Goal: Check status

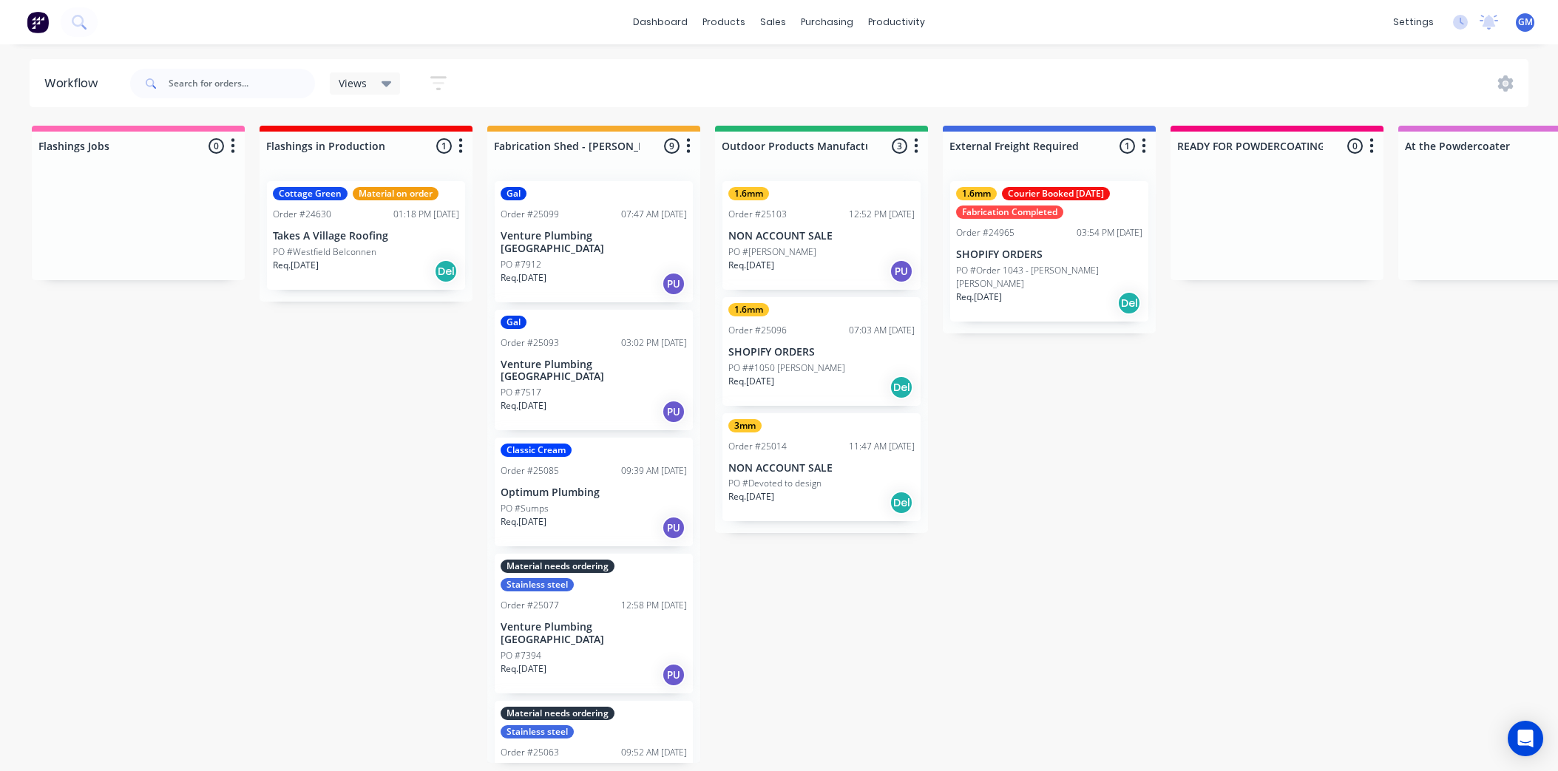
scroll to position [4, 0]
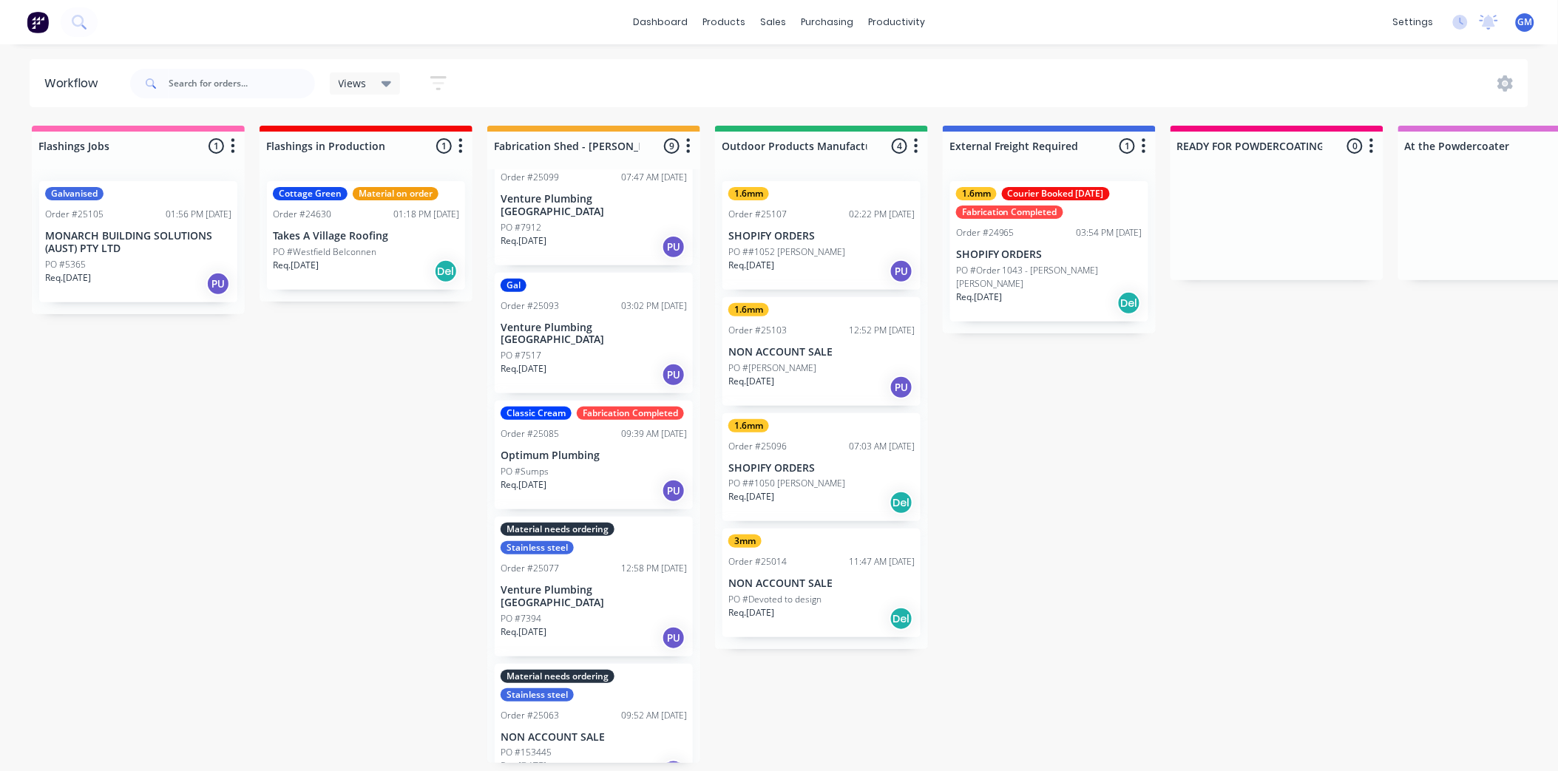
scroll to position [82, 0]
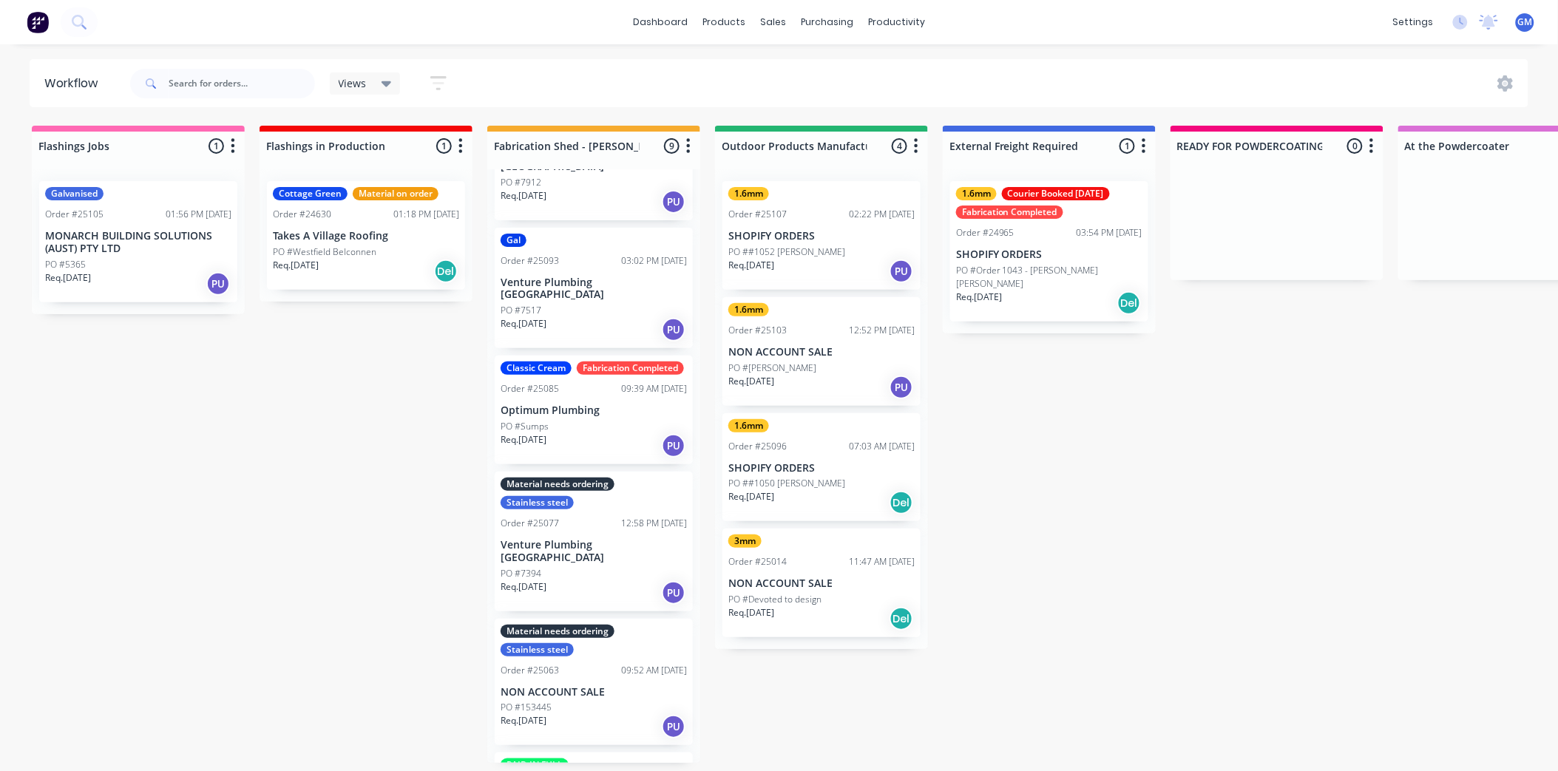
click at [573, 382] on div "Order #25085 09:39 AM [DATE]" at bounding box center [593, 388] width 186 height 13
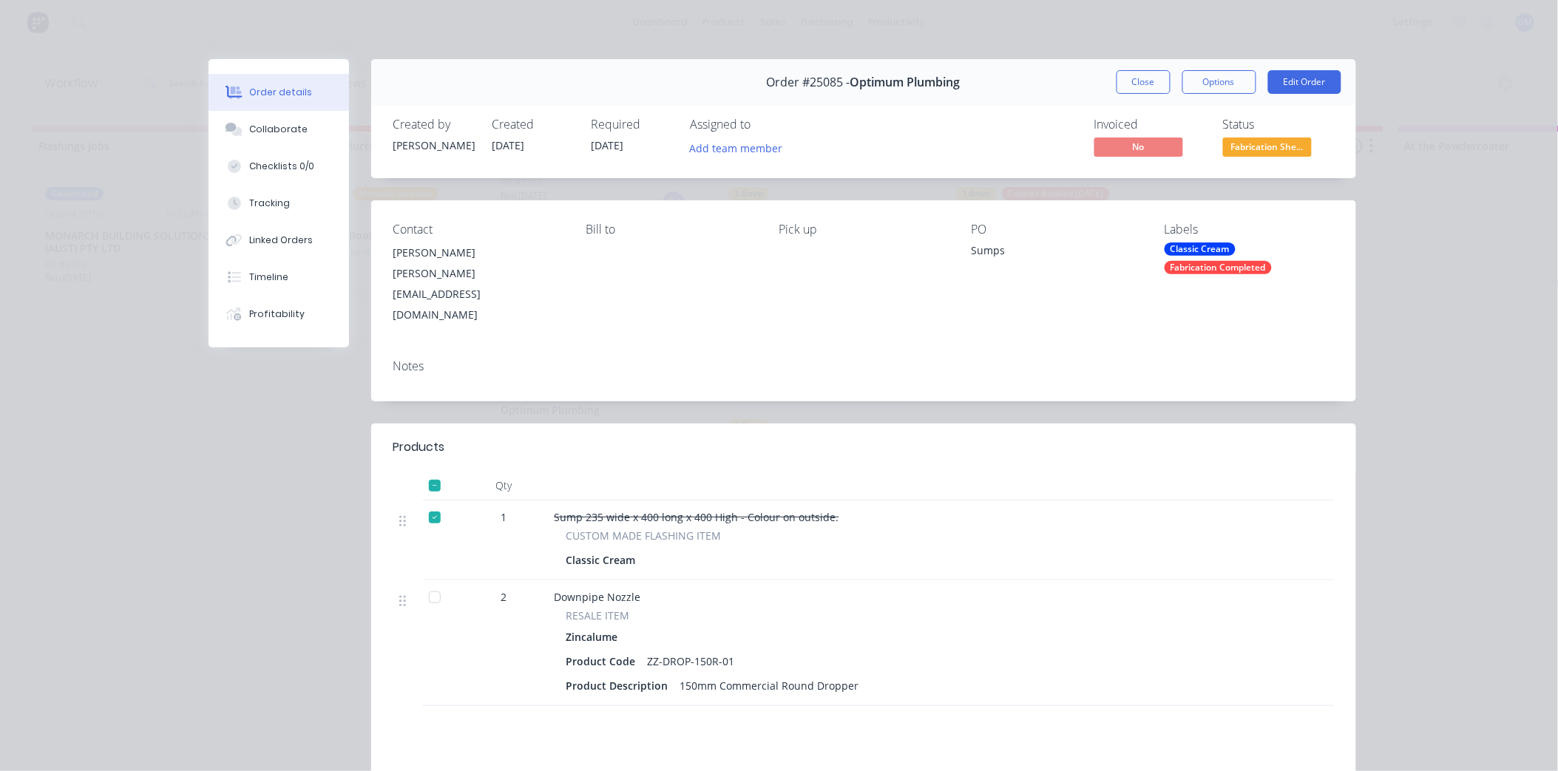
click at [1269, 143] on span "Fabrication She..." at bounding box center [1267, 146] width 89 height 18
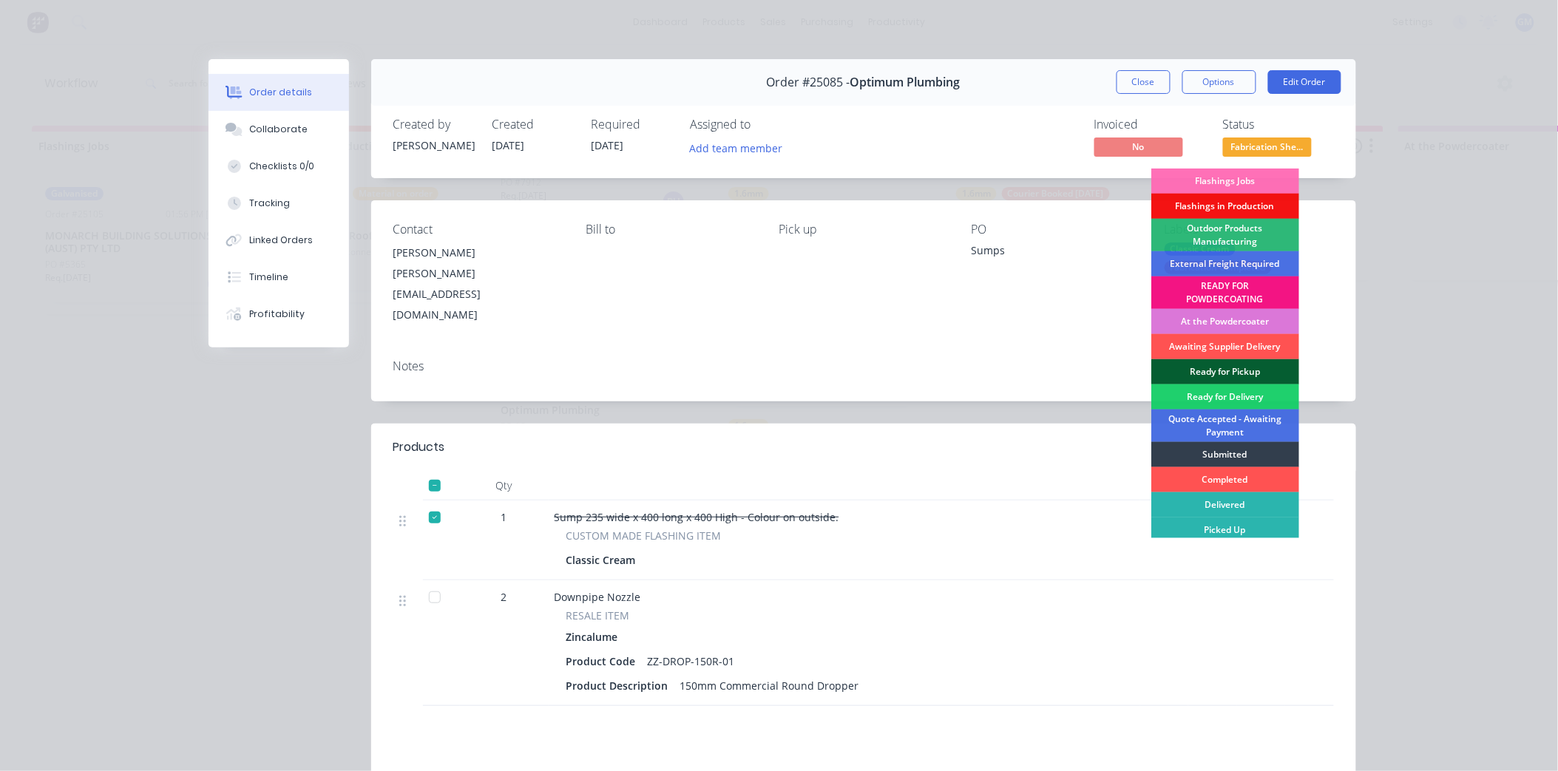
click at [1236, 364] on div "Ready for Pickup" at bounding box center [1225, 371] width 148 height 25
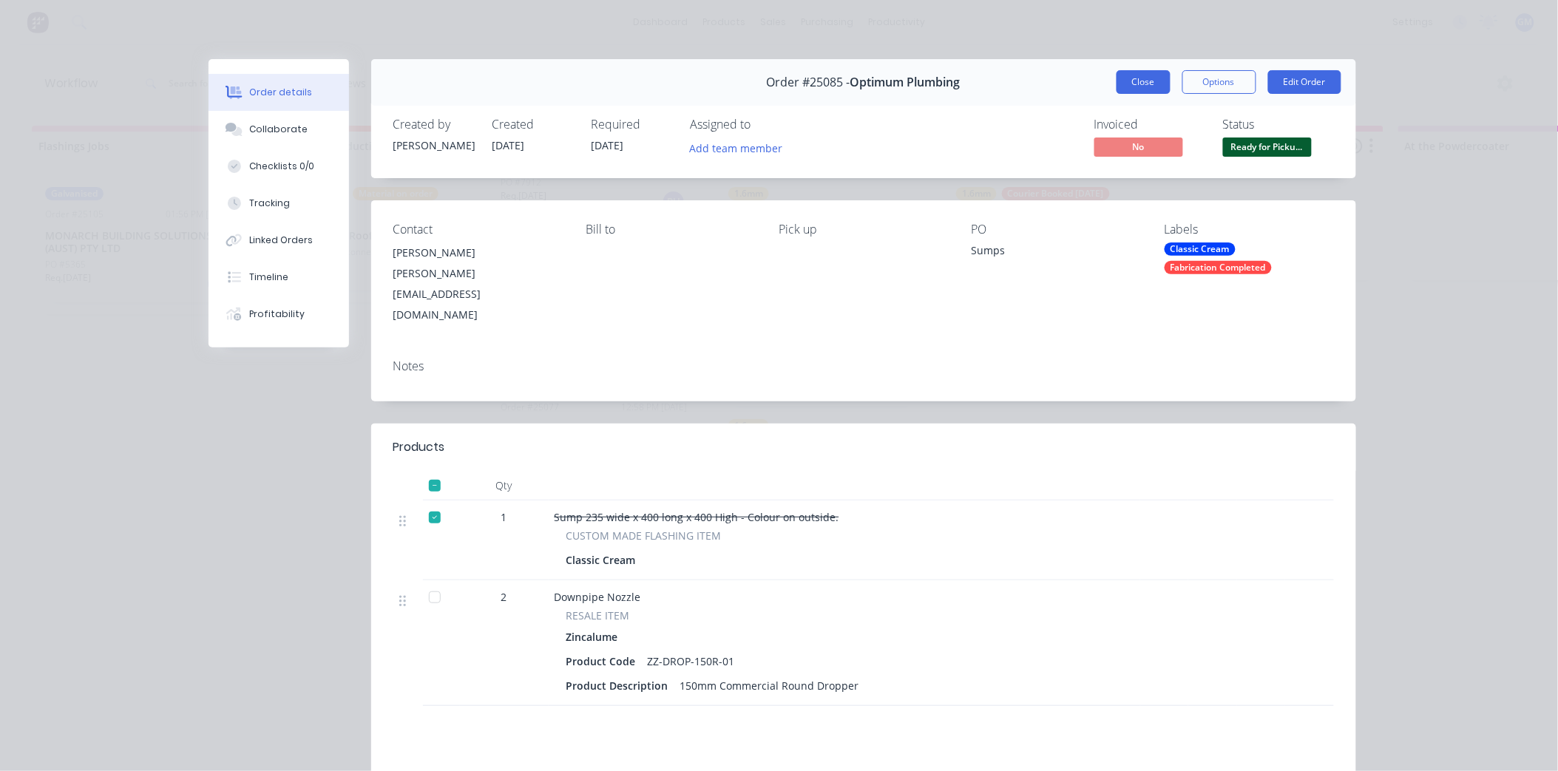
click at [1157, 79] on button "Close" at bounding box center [1143, 82] width 54 height 24
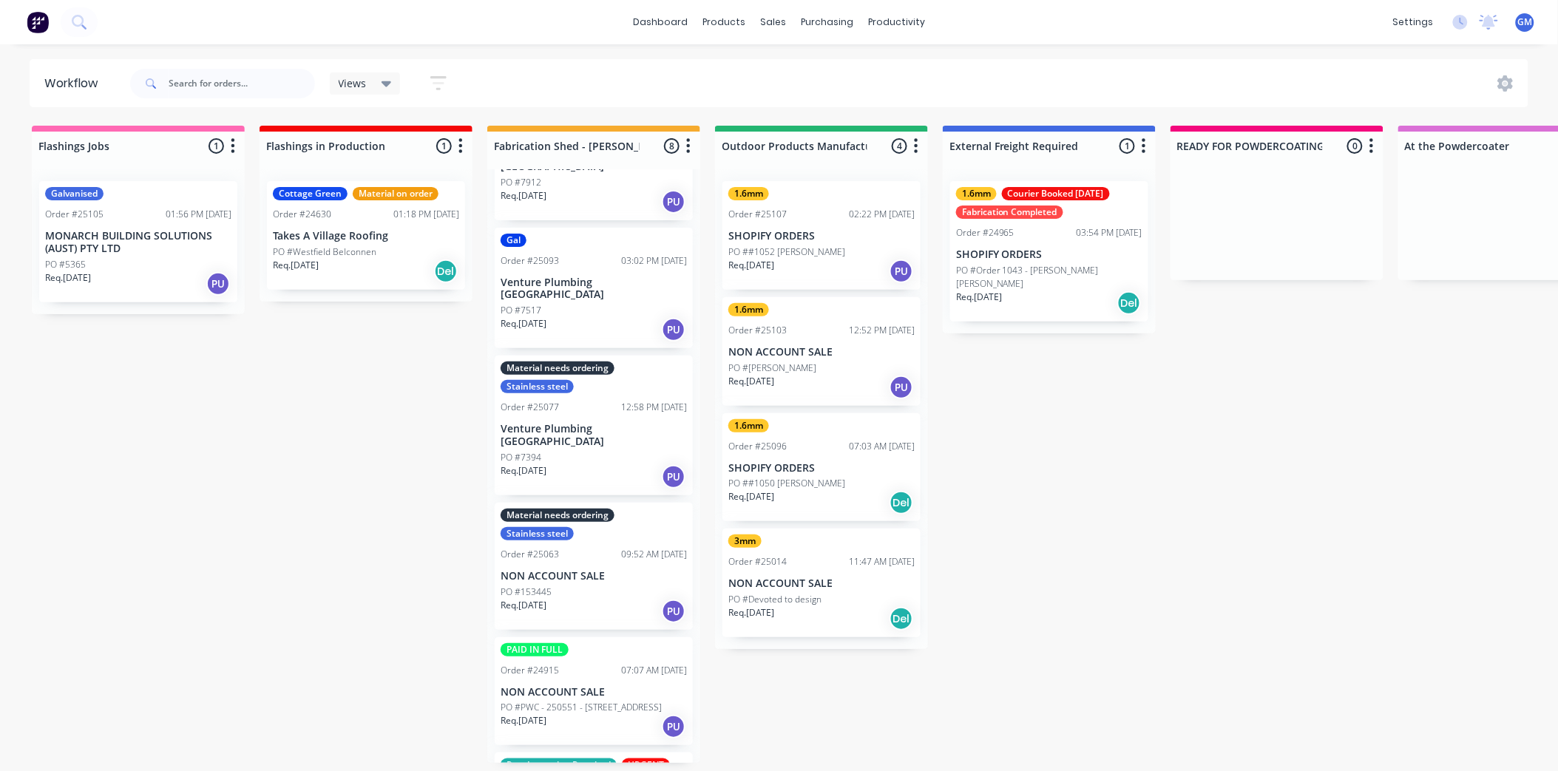
click at [795, 244] on div "1.6mm Order #25107 02:22 PM 01/10/25 SHOPIFY ORDERS PO ##1052 Jessica Jane Robs…" at bounding box center [821, 235] width 198 height 109
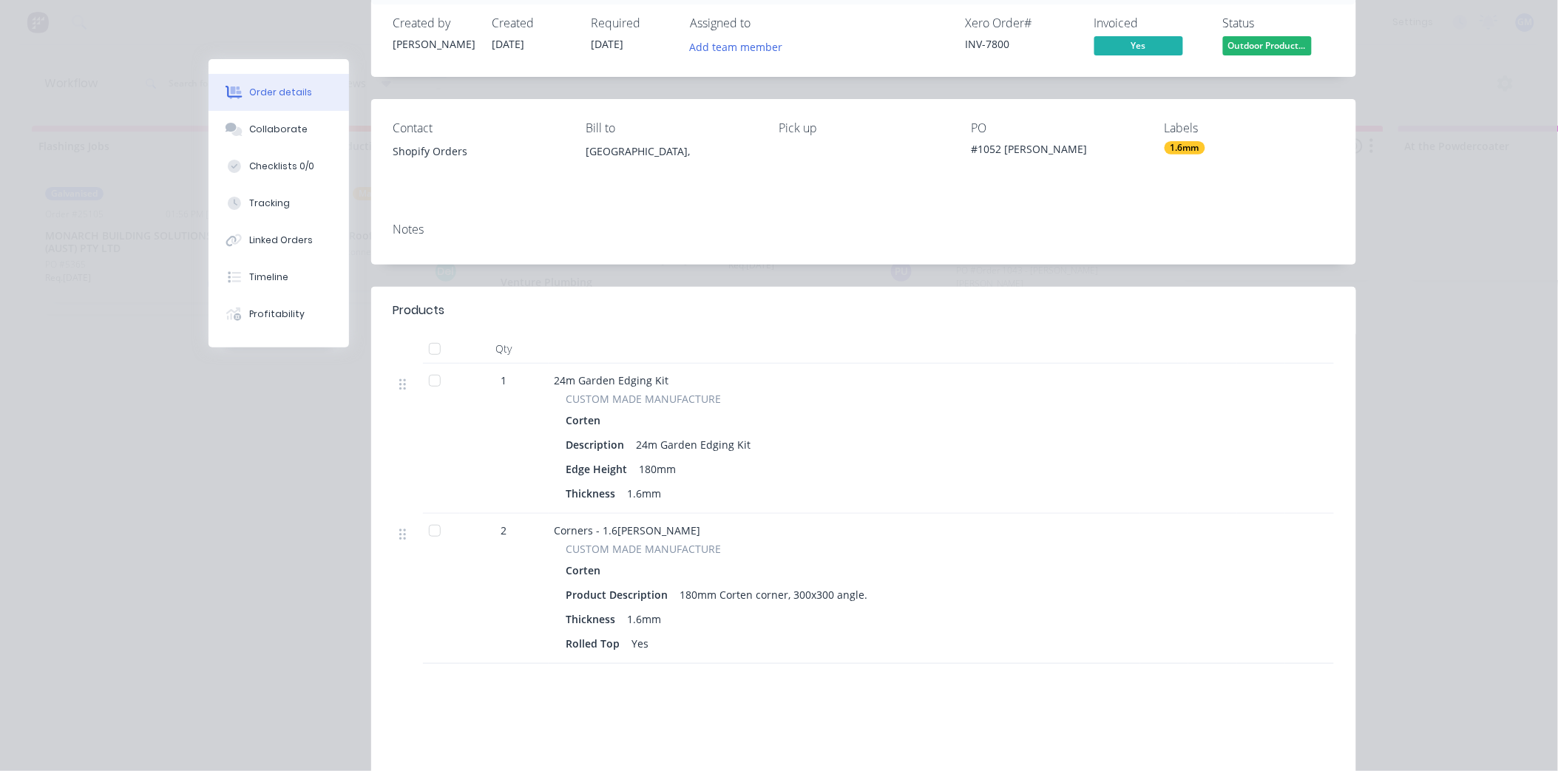
scroll to position [0, 0]
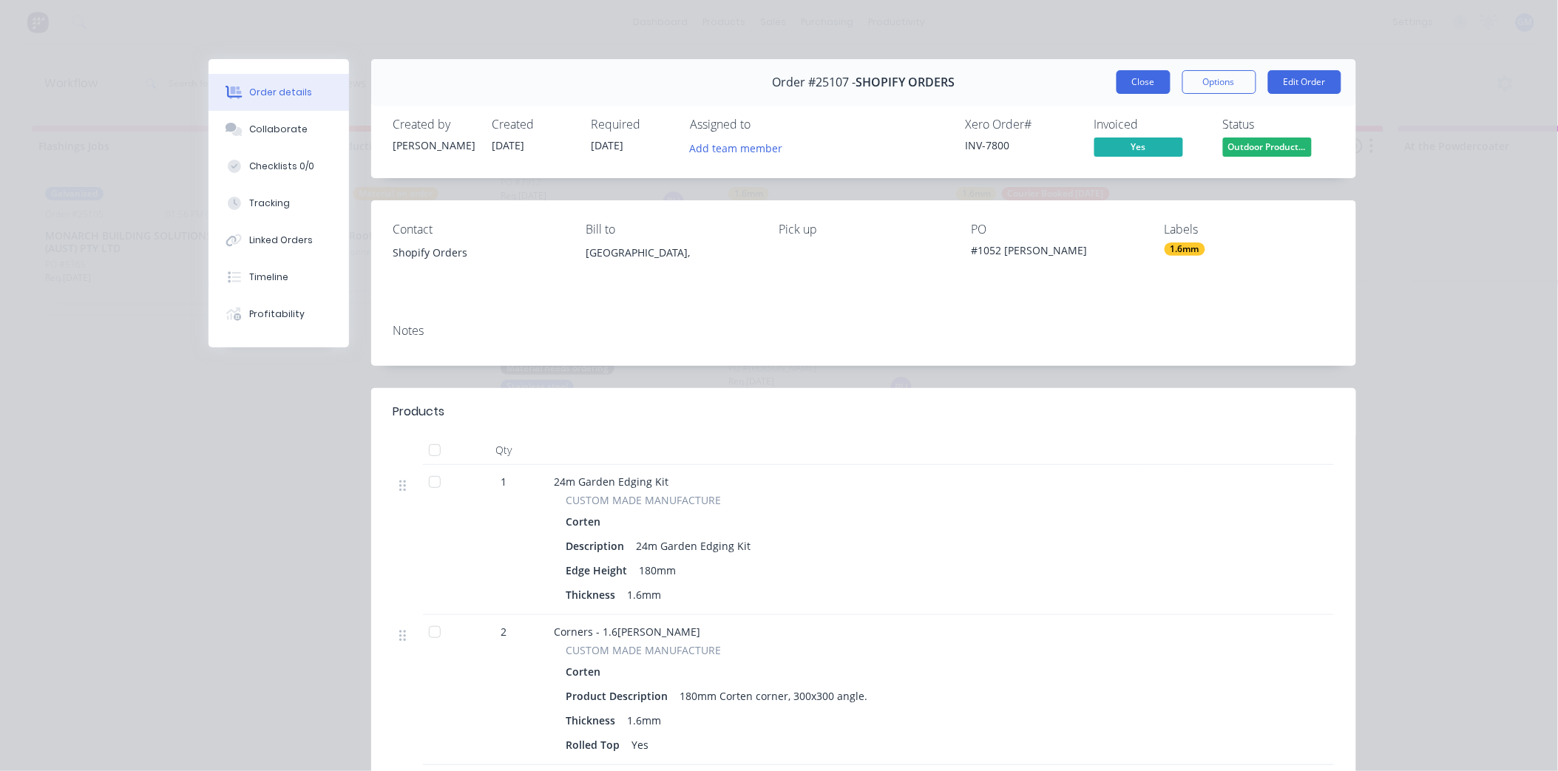
click at [1132, 86] on button "Close" at bounding box center [1143, 82] width 54 height 24
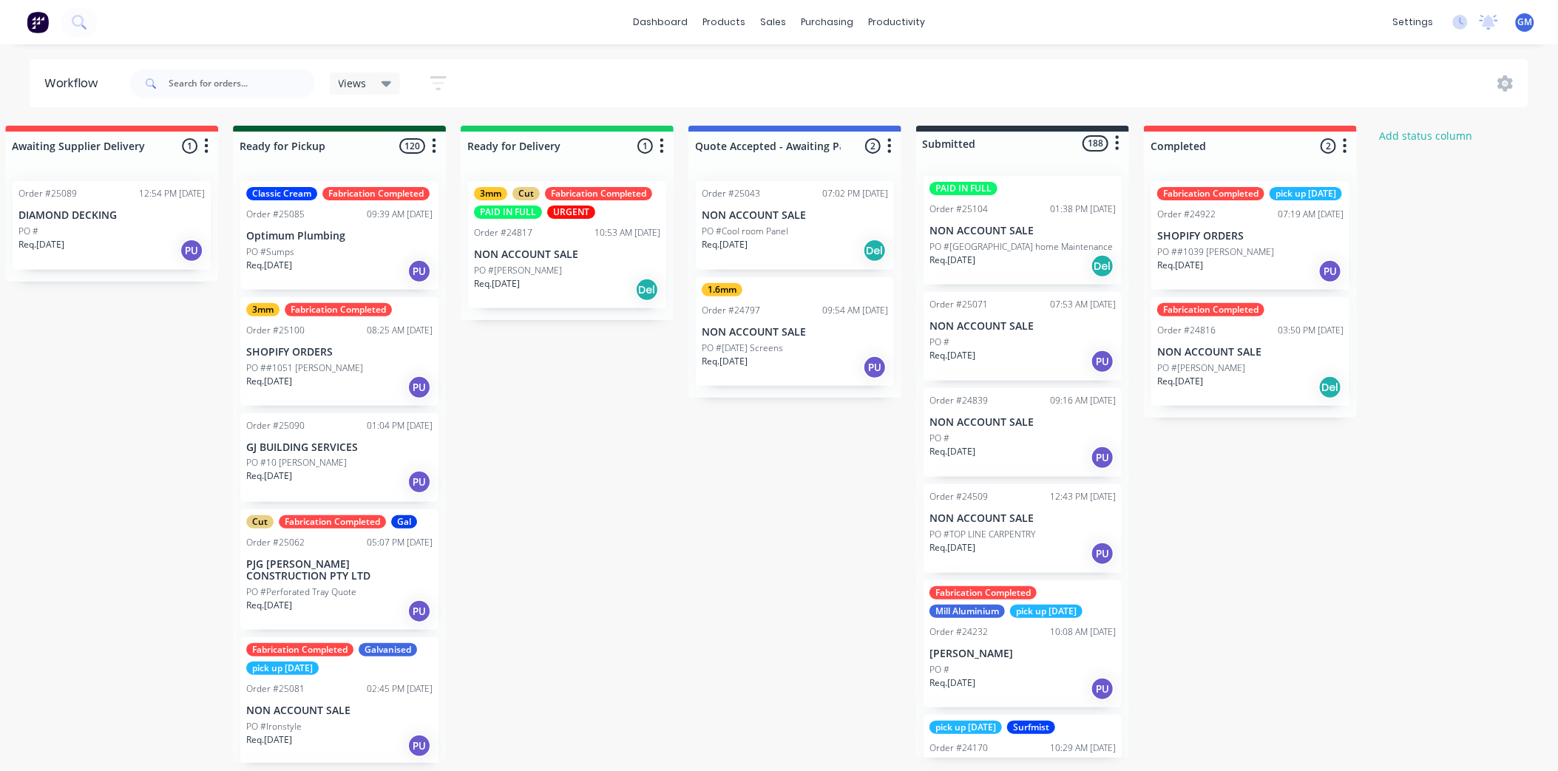
scroll to position [0, 1614]
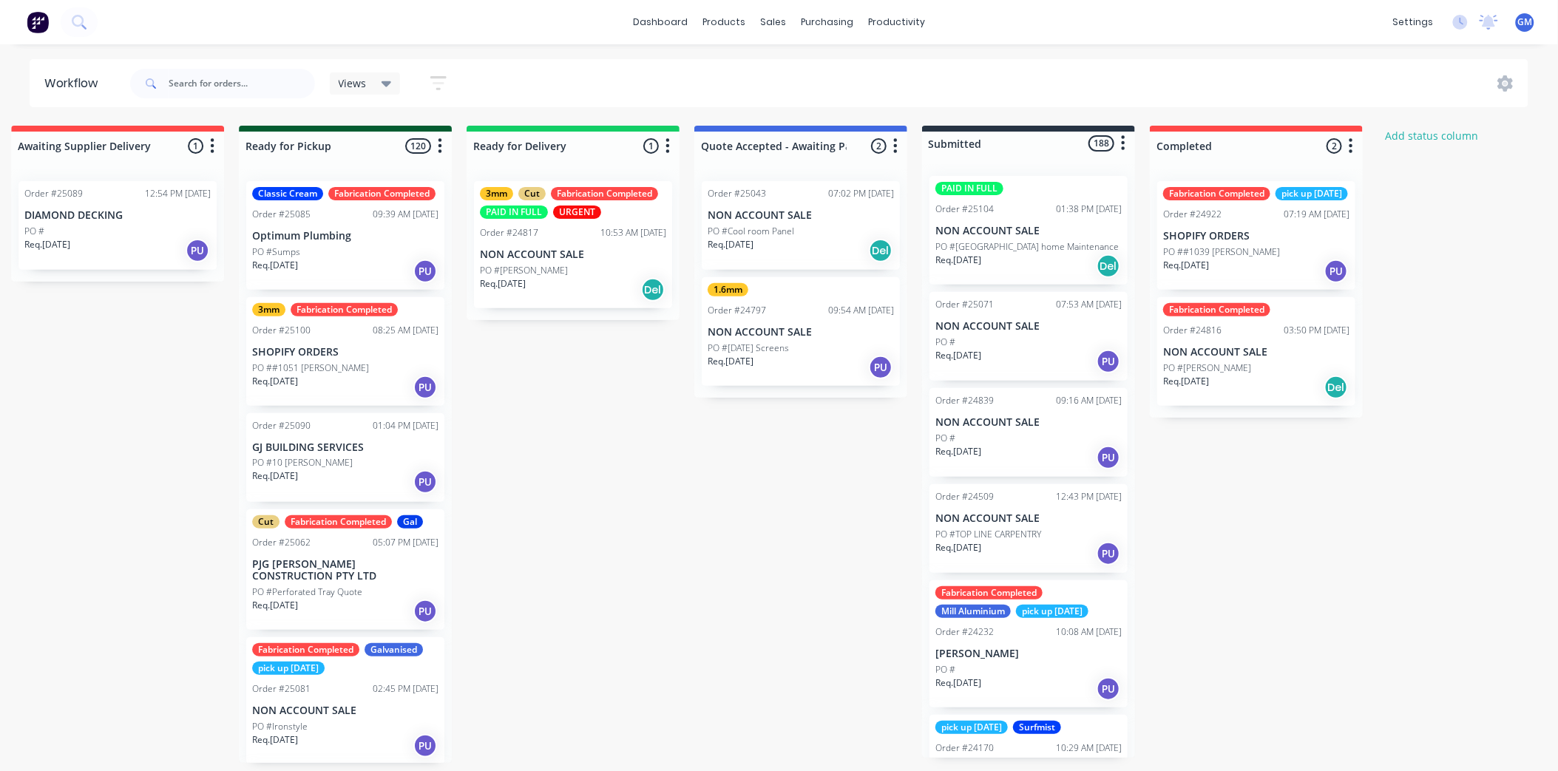
click at [781, 226] on p "PO #Cool room Panel" at bounding box center [750, 231] width 86 height 13
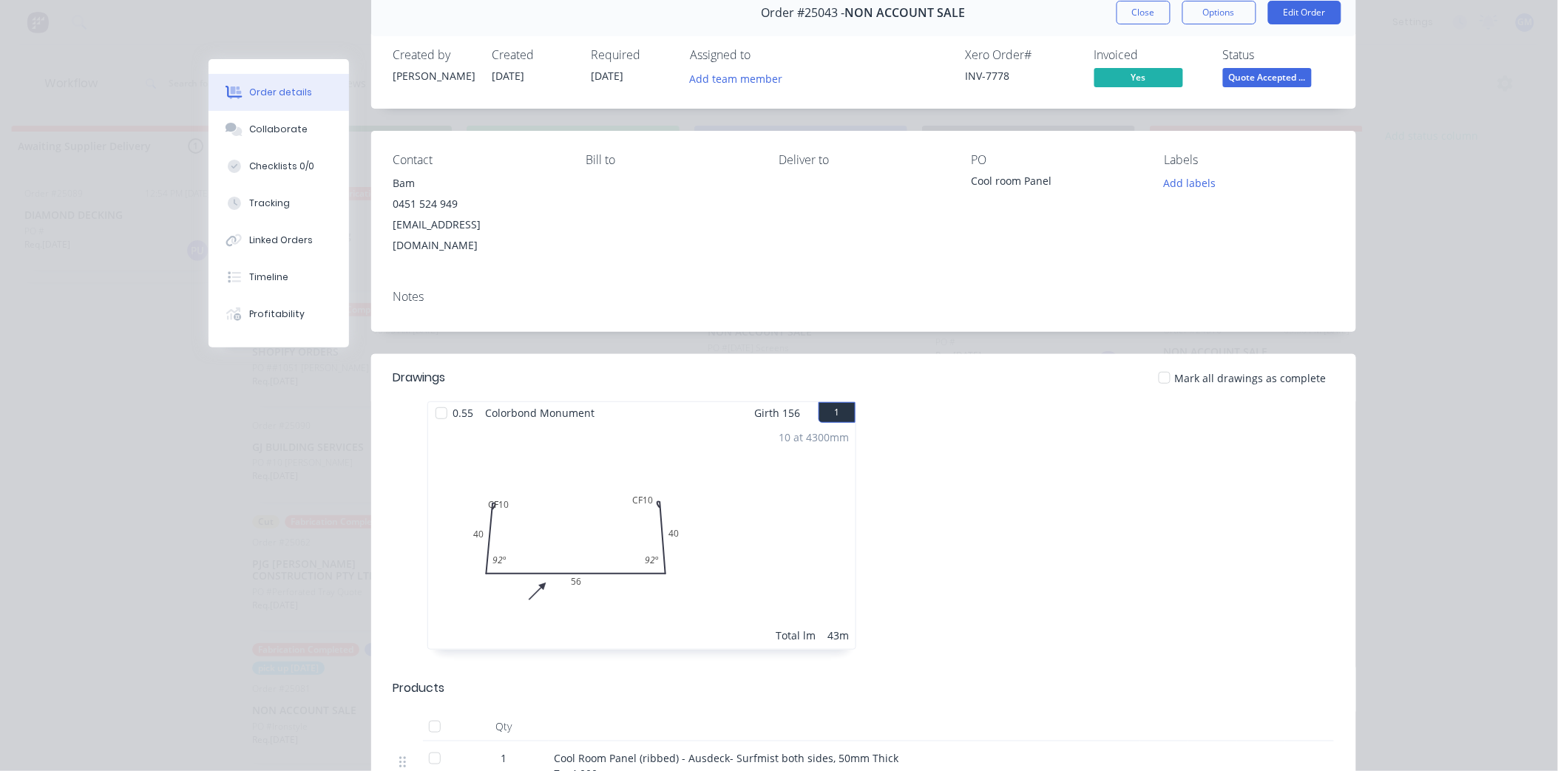
scroll to position [0, 0]
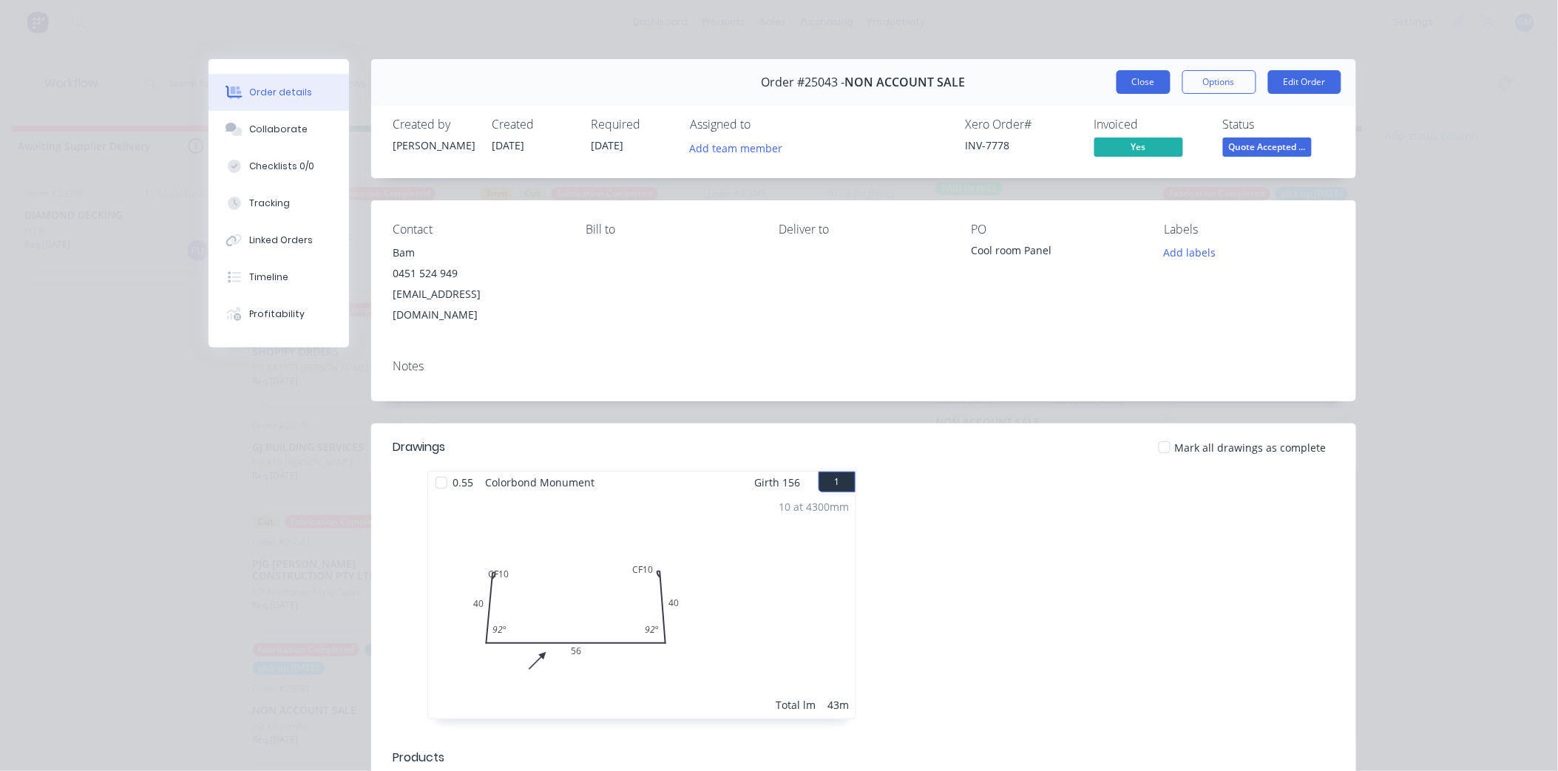
click at [1137, 85] on button "Close" at bounding box center [1143, 82] width 54 height 24
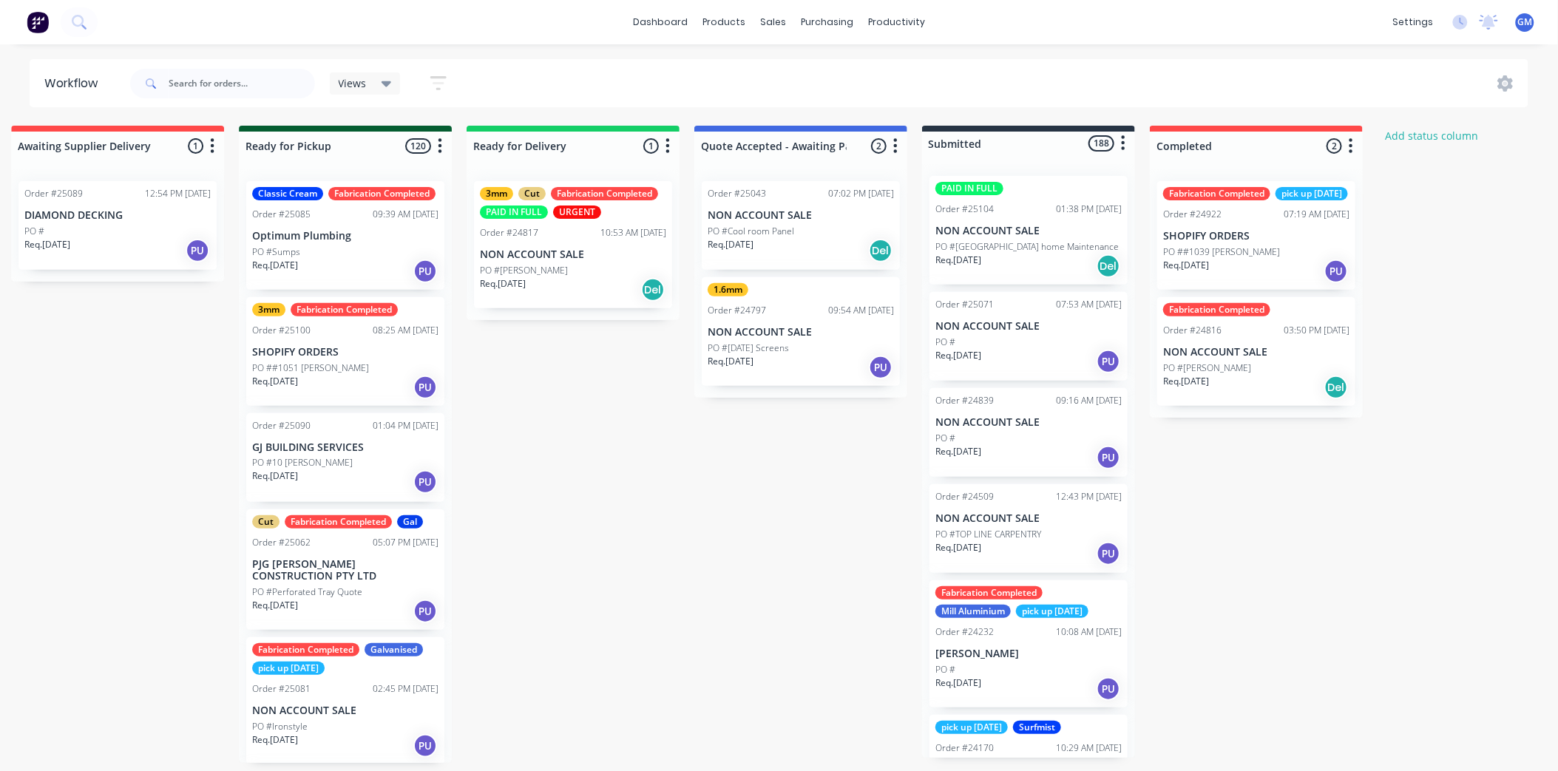
click at [791, 333] on p "NON ACCOUNT SALE" at bounding box center [800, 332] width 186 height 13
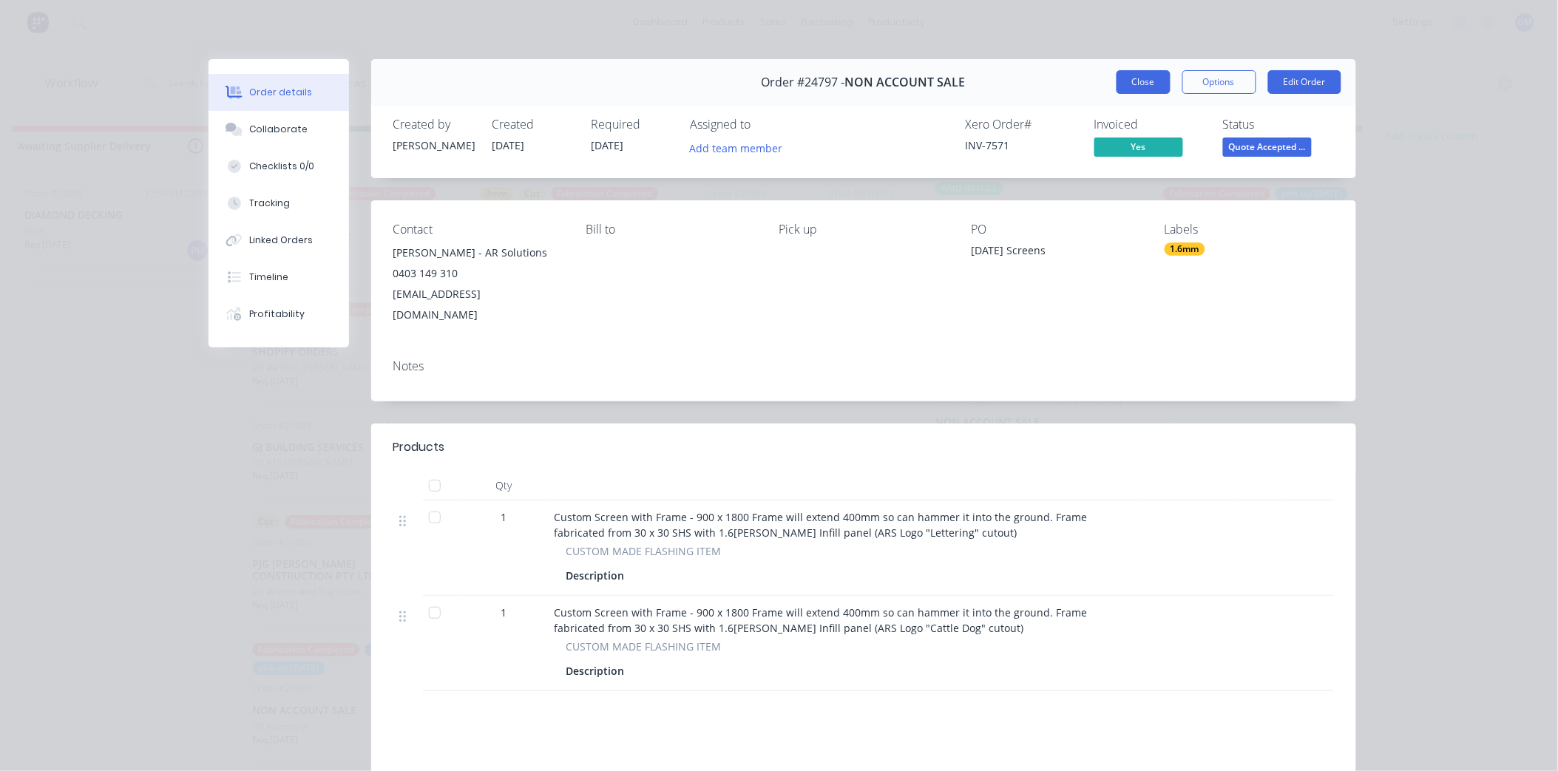
click at [1134, 81] on button "Close" at bounding box center [1143, 82] width 54 height 24
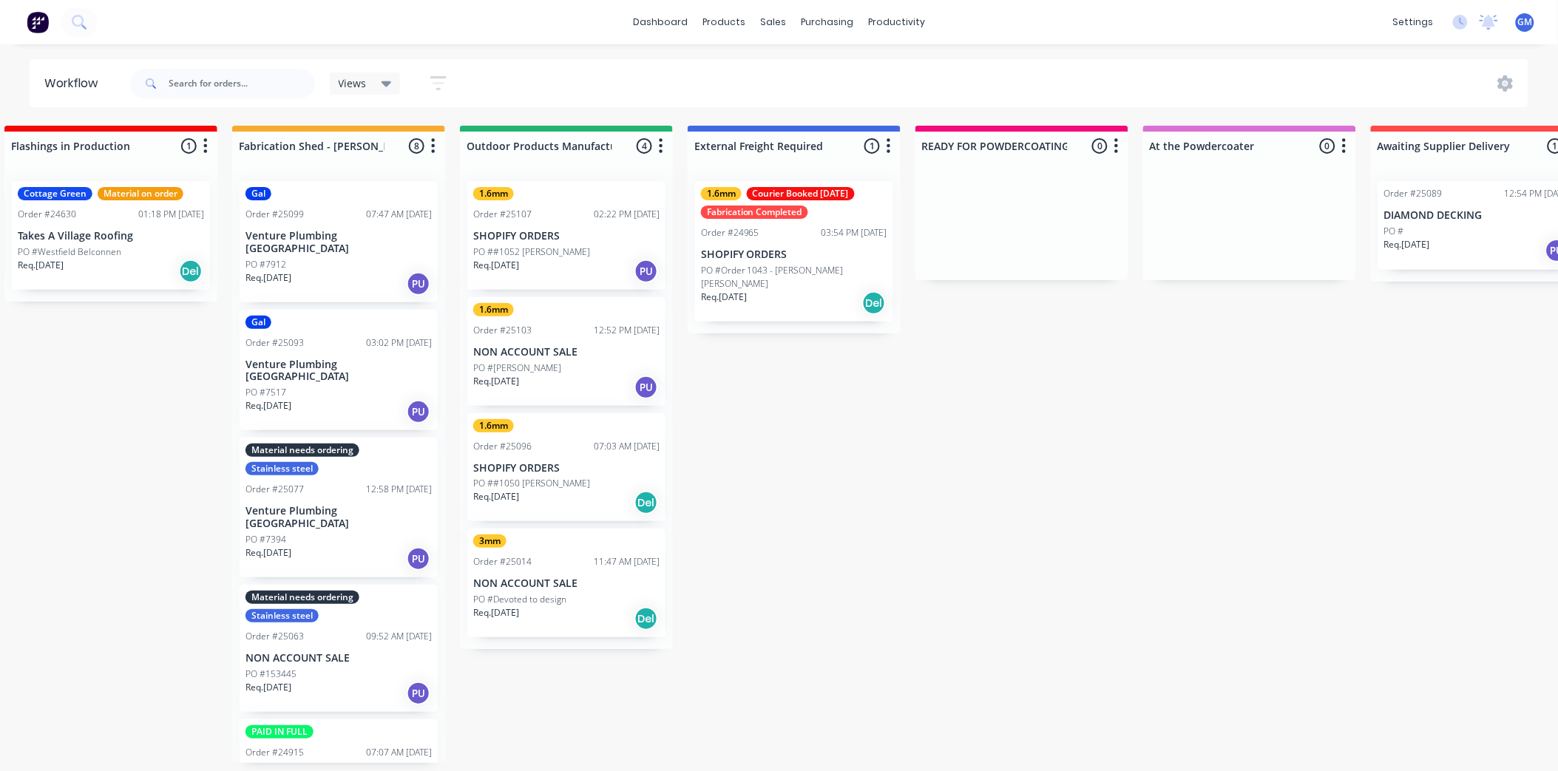
scroll to position [0, 232]
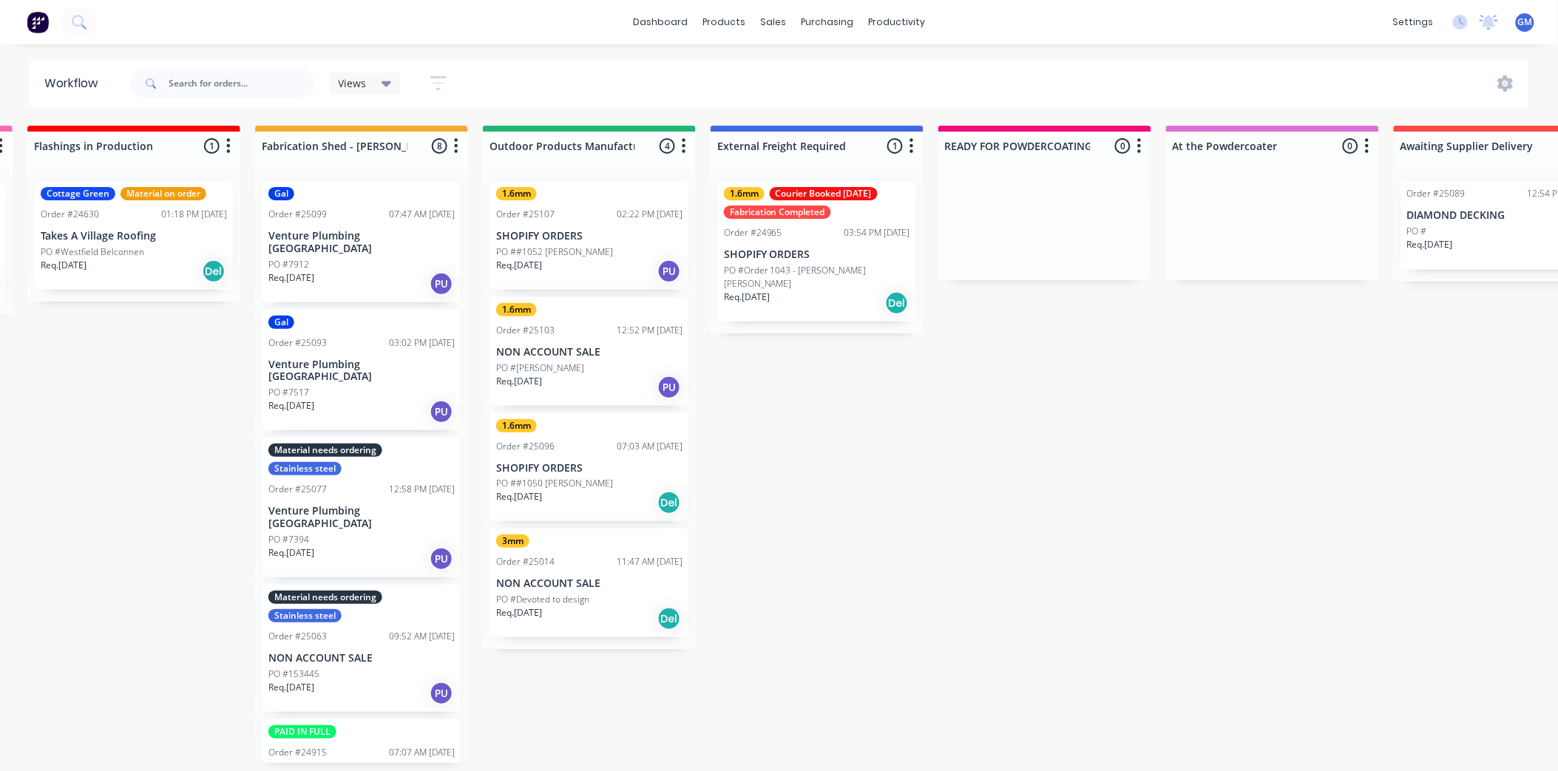
click at [604, 593] on div "PO #Devoted to design" at bounding box center [589, 599] width 186 height 13
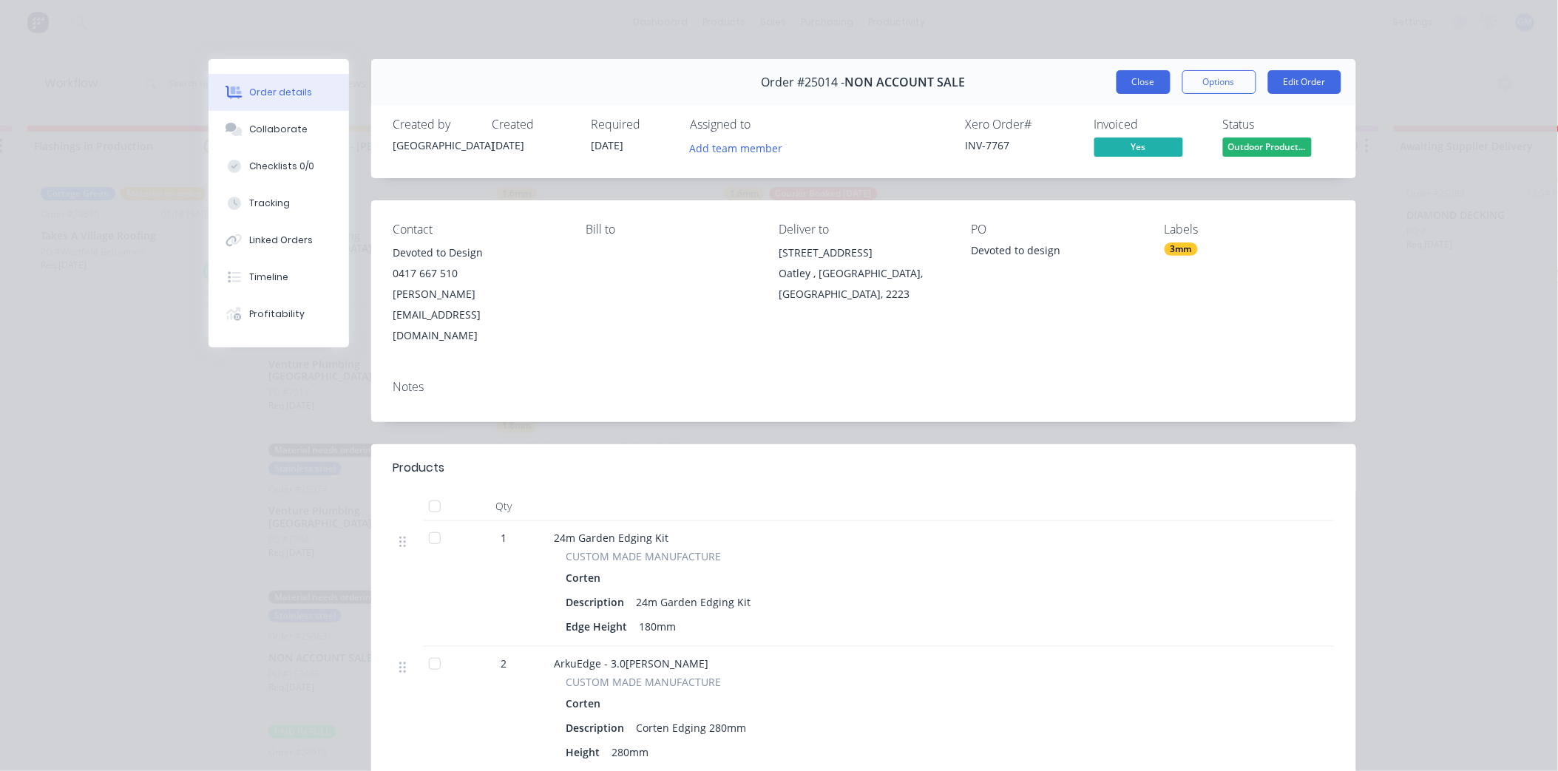
click at [1141, 75] on button "Close" at bounding box center [1143, 82] width 54 height 24
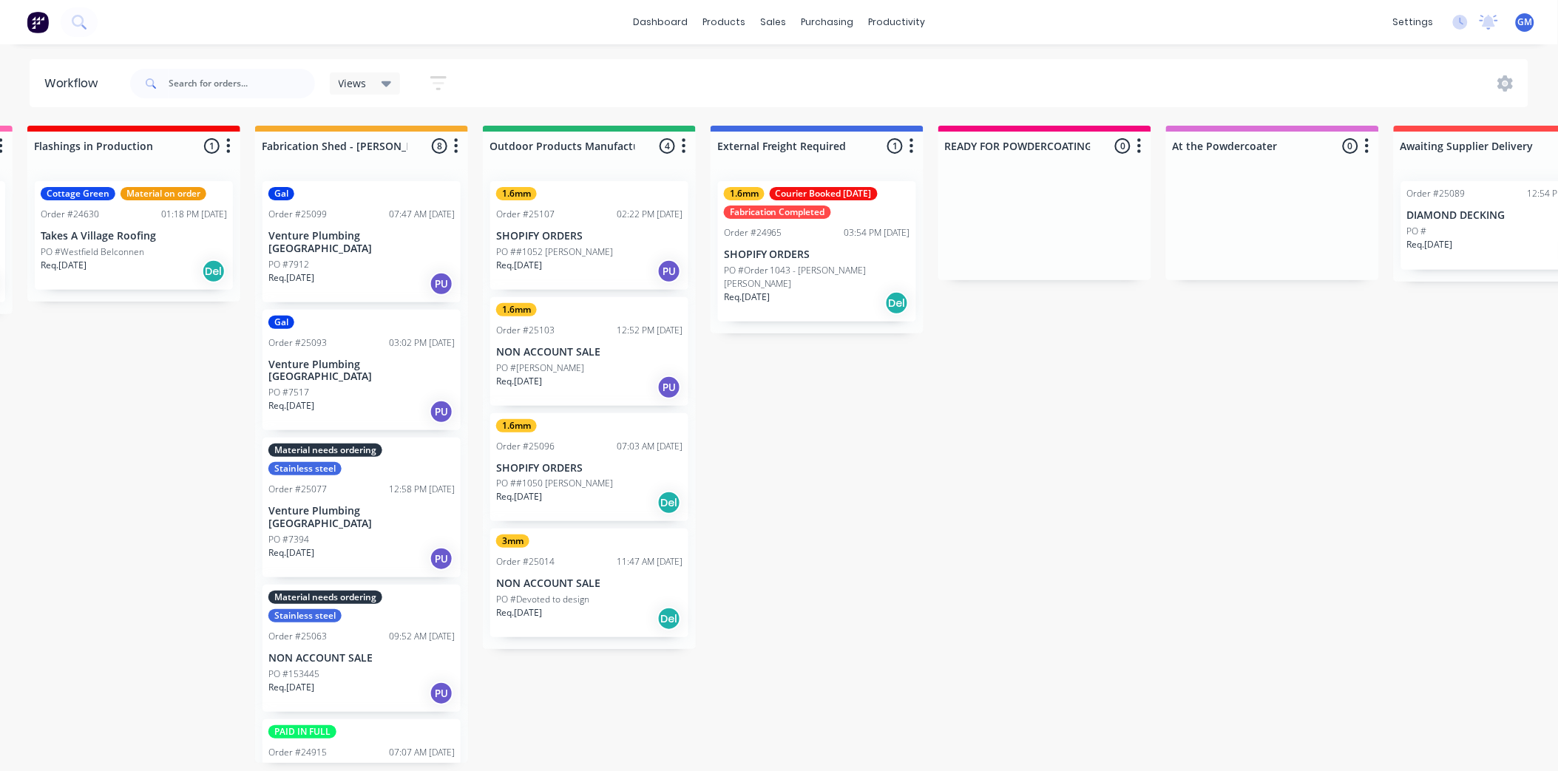
click at [595, 497] on div "Req. 01/10/25 Del" at bounding box center [589, 502] width 186 height 25
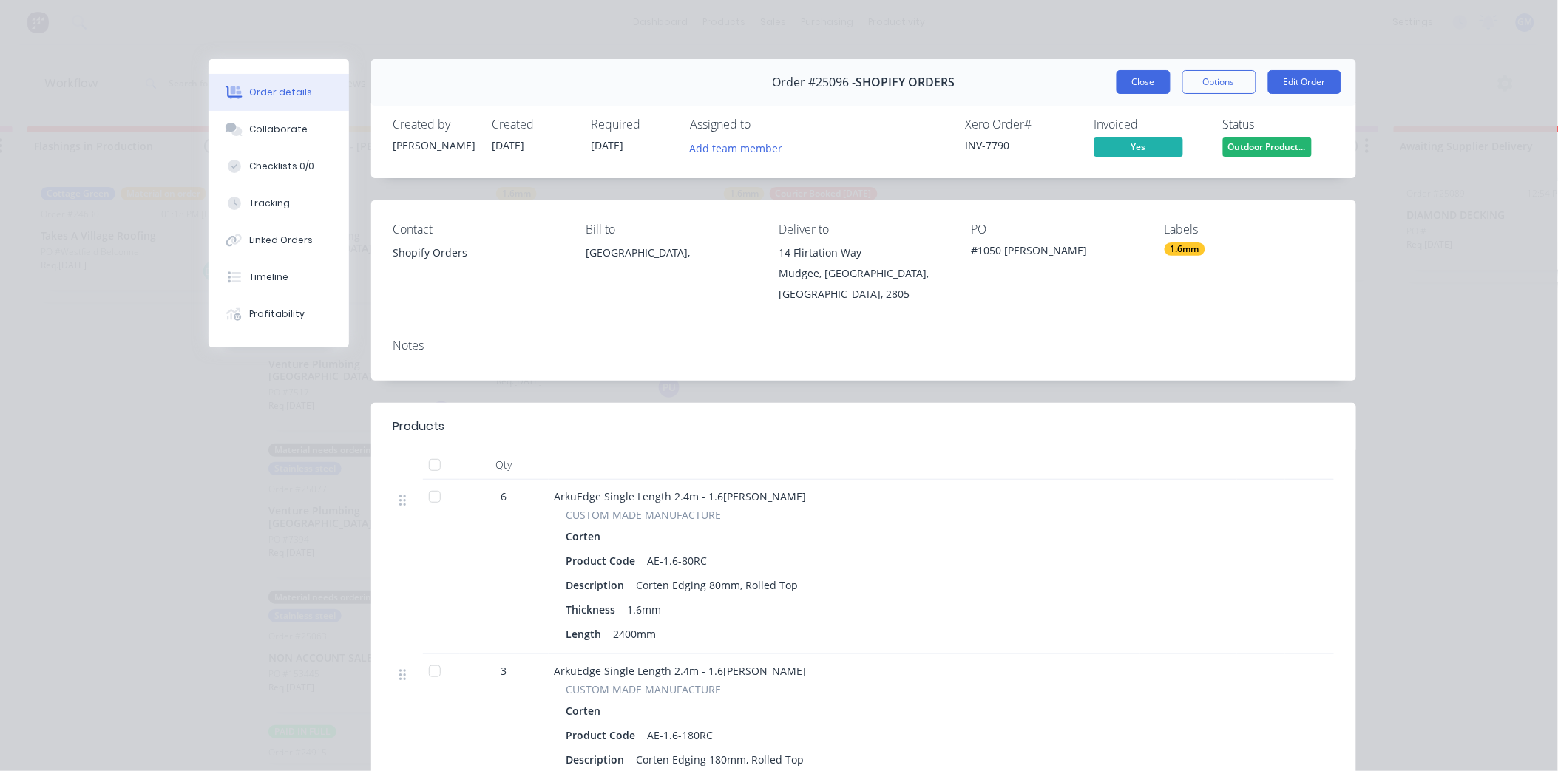
click at [1141, 86] on button "Close" at bounding box center [1143, 82] width 54 height 24
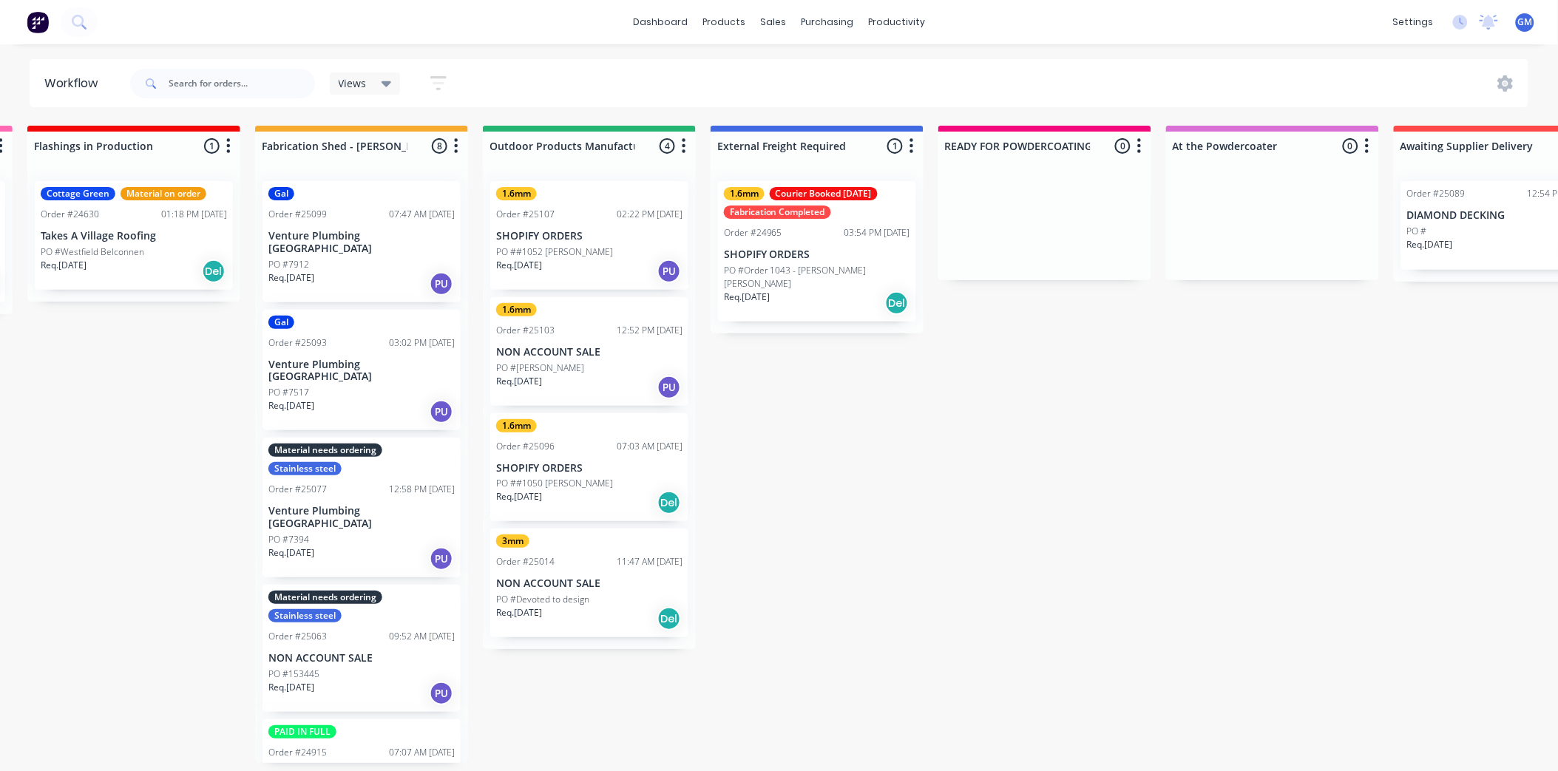
click at [569, 468] on p "SHOPIFY ORDERS" at bounding box center [589, 468] width 186 height 13
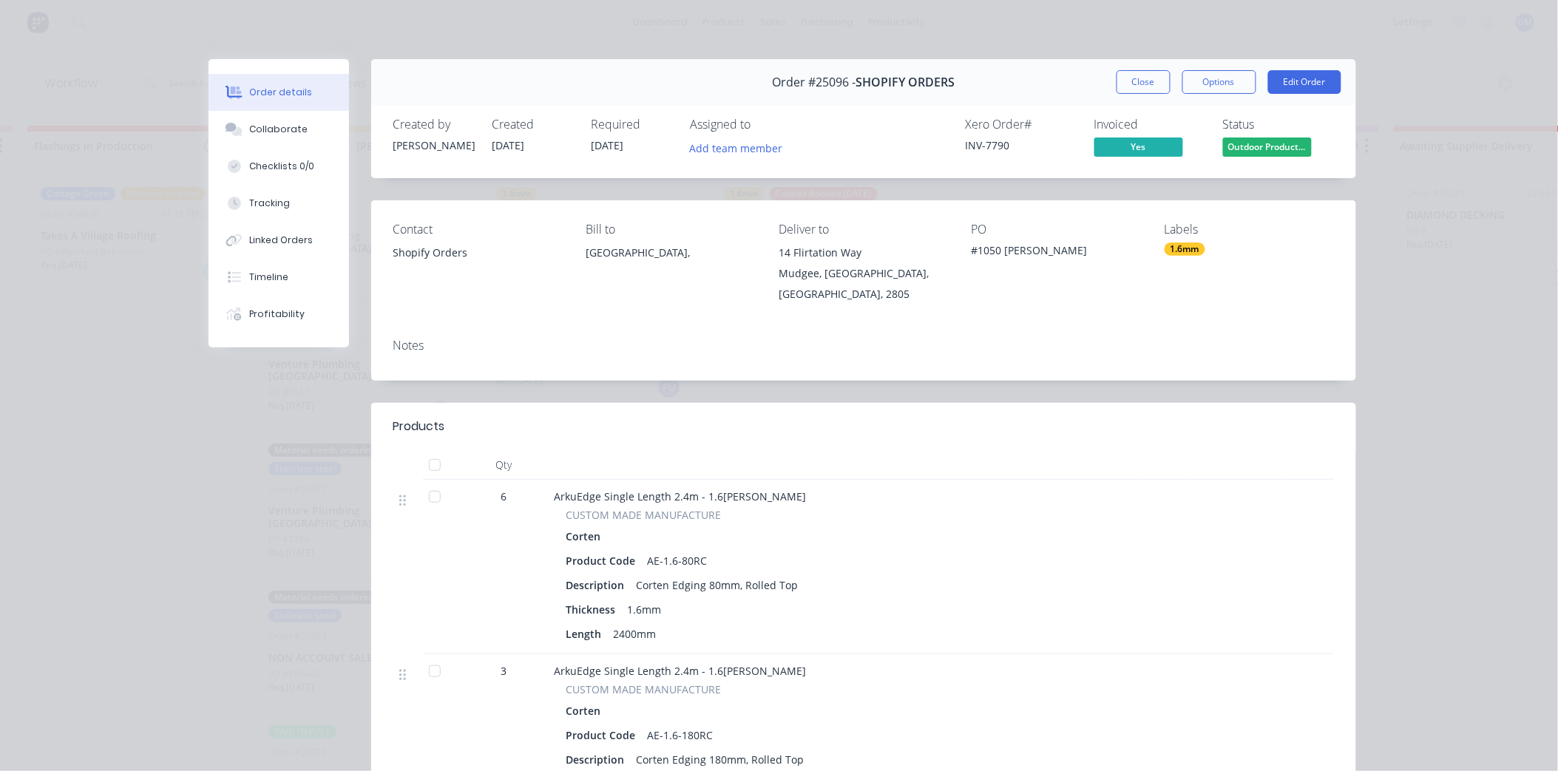
click at [1137, 82] on button "Close" at bounding box center [1143, 82] width 54 height 24
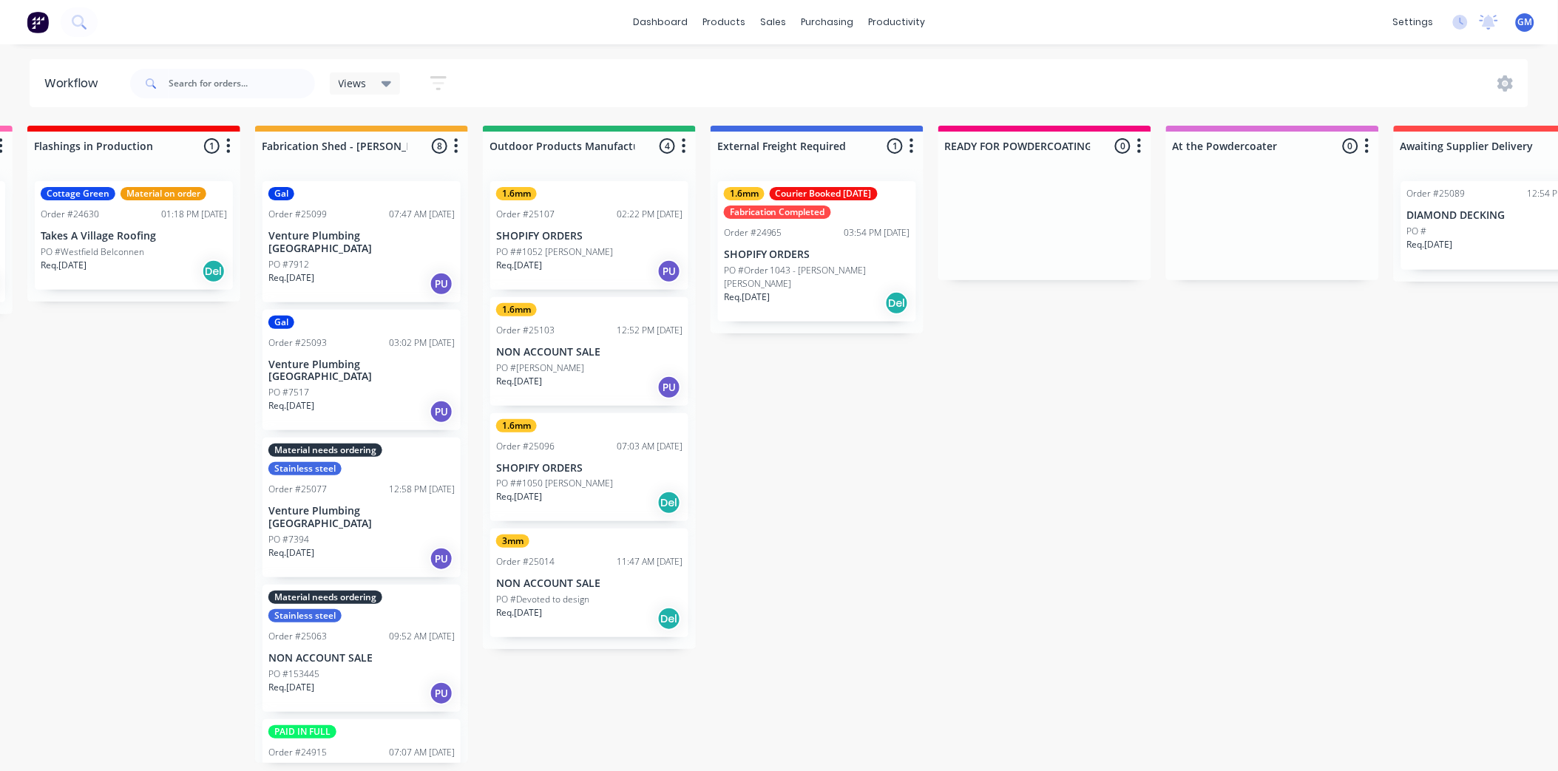
click at [602, 361] on div "PO #[PERSON_NAME]" at bounding box center [589, 367] width 186 height 13
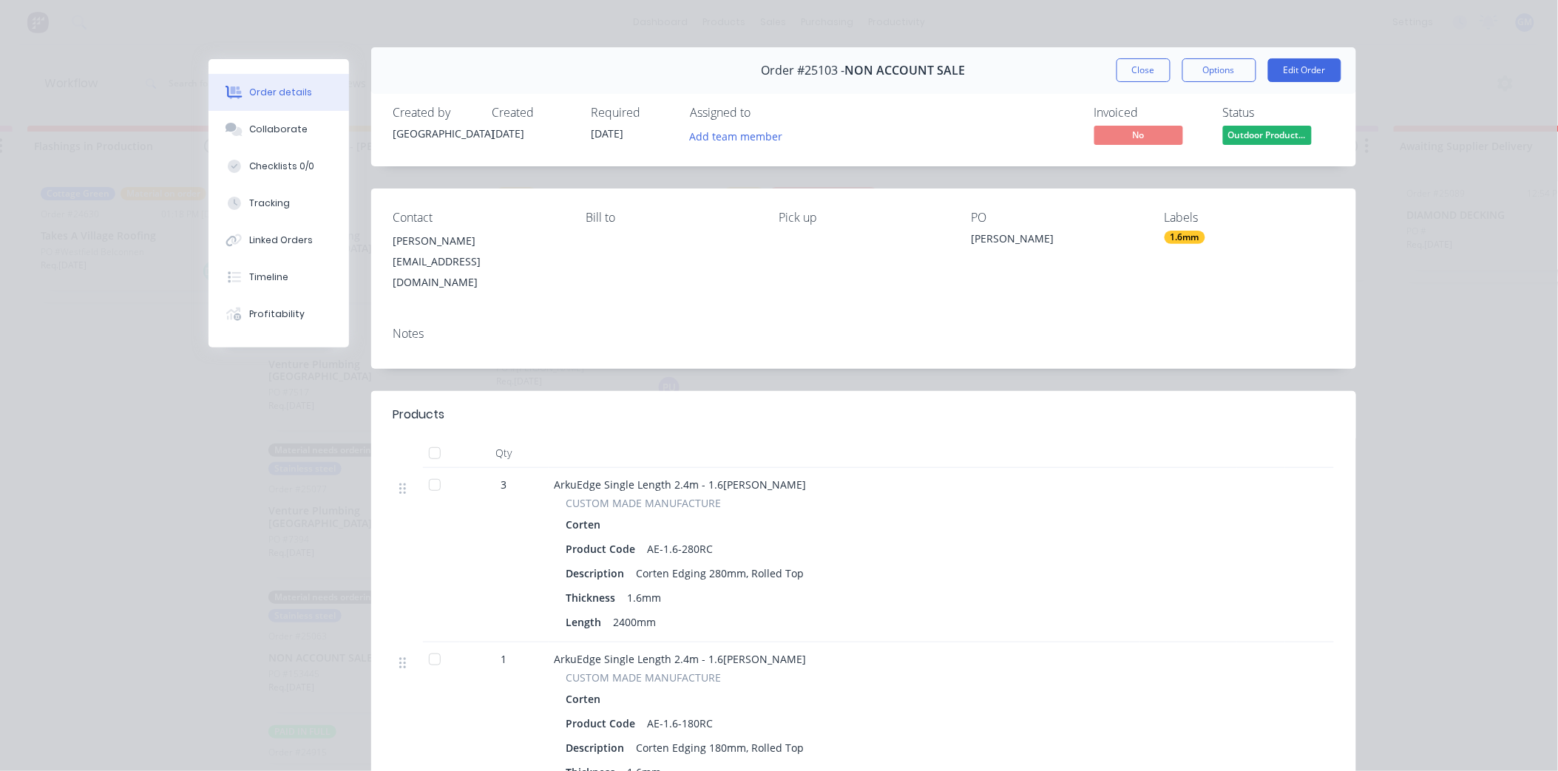
scroll to position [0, 0]
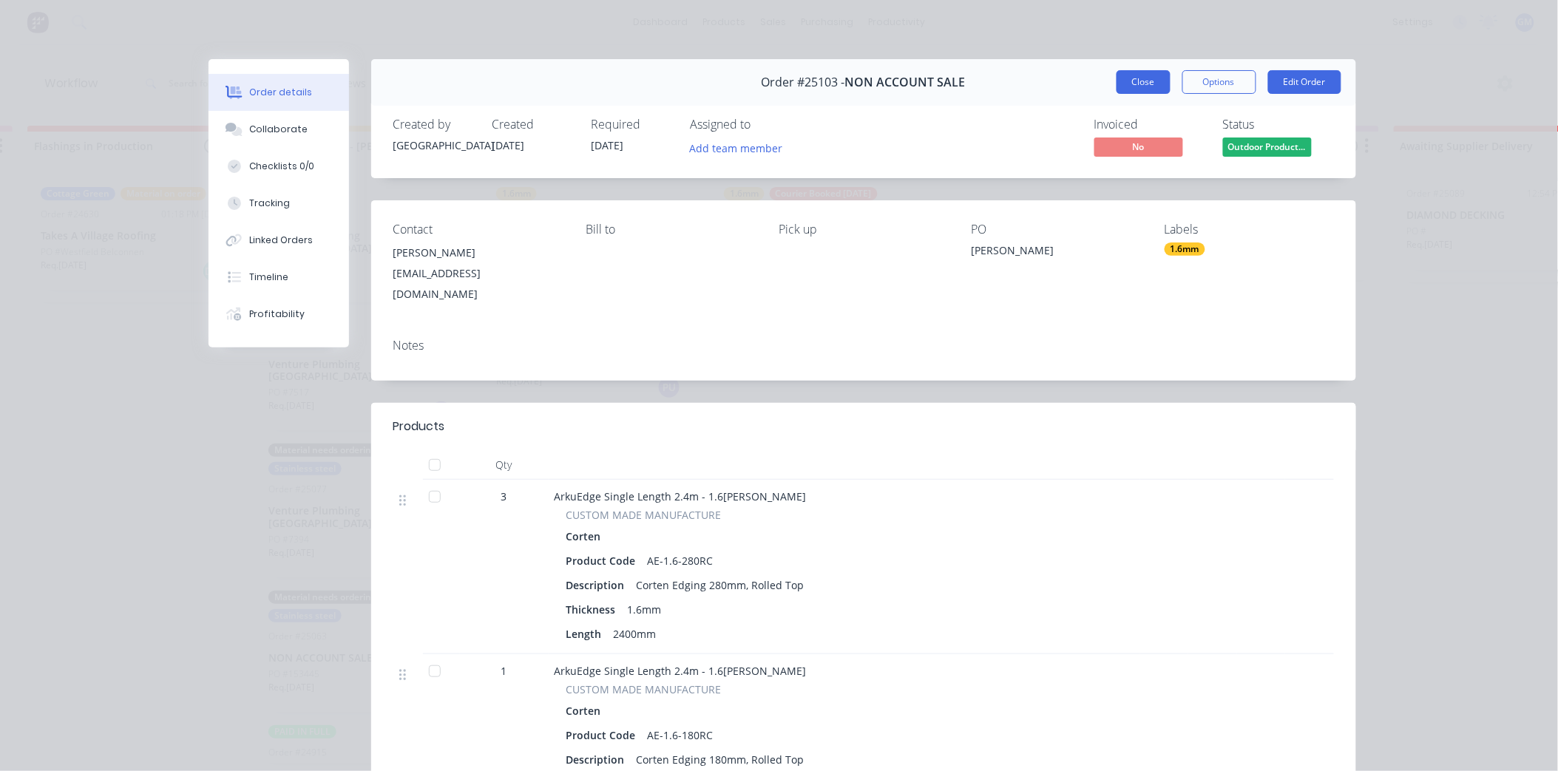
click at [1141, 87] on button "Close" at bounding box center [1143, 82] width 54 height 24
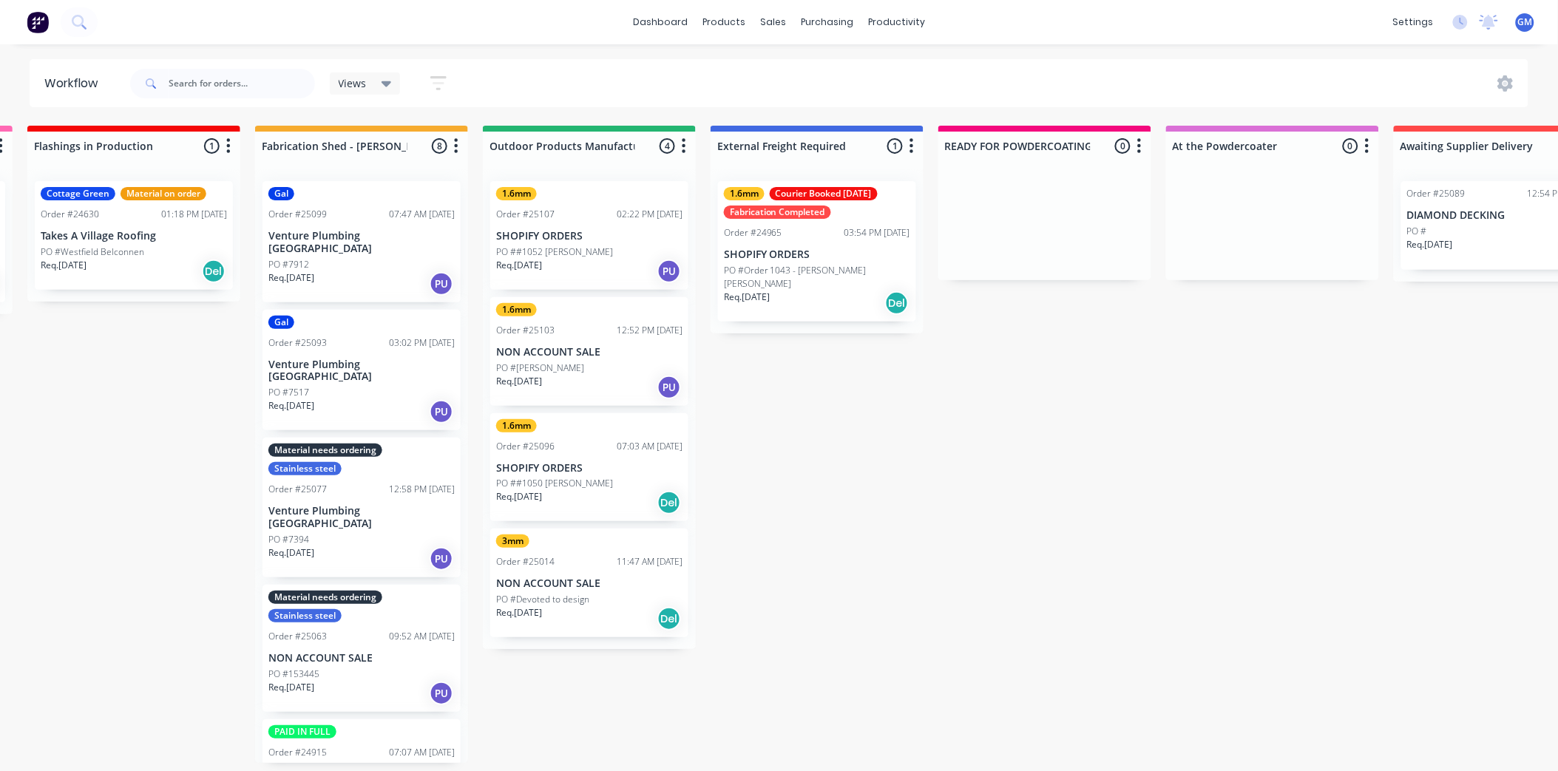
click at [607, 242] on div "1.6mm Order #25107 02:22 PM 01/10/25 SHOPIFY ORDERS PO ##1052 Jessica Jane Robs…" at bounding box center [589, 235] width 198 height 109
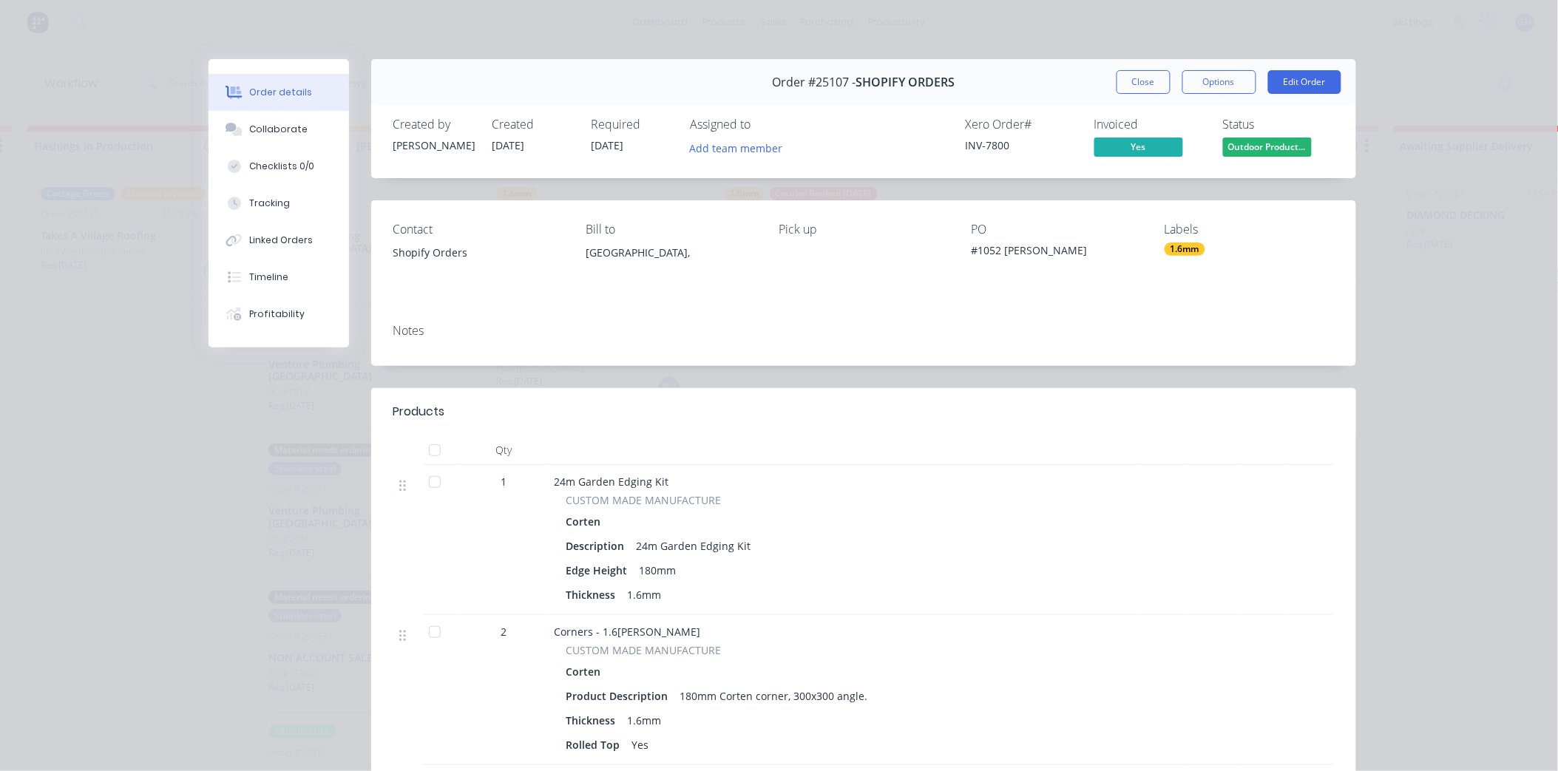
click at [1144, 82] on button "Close" at bounding box center [1143, 82] width 54 height 24
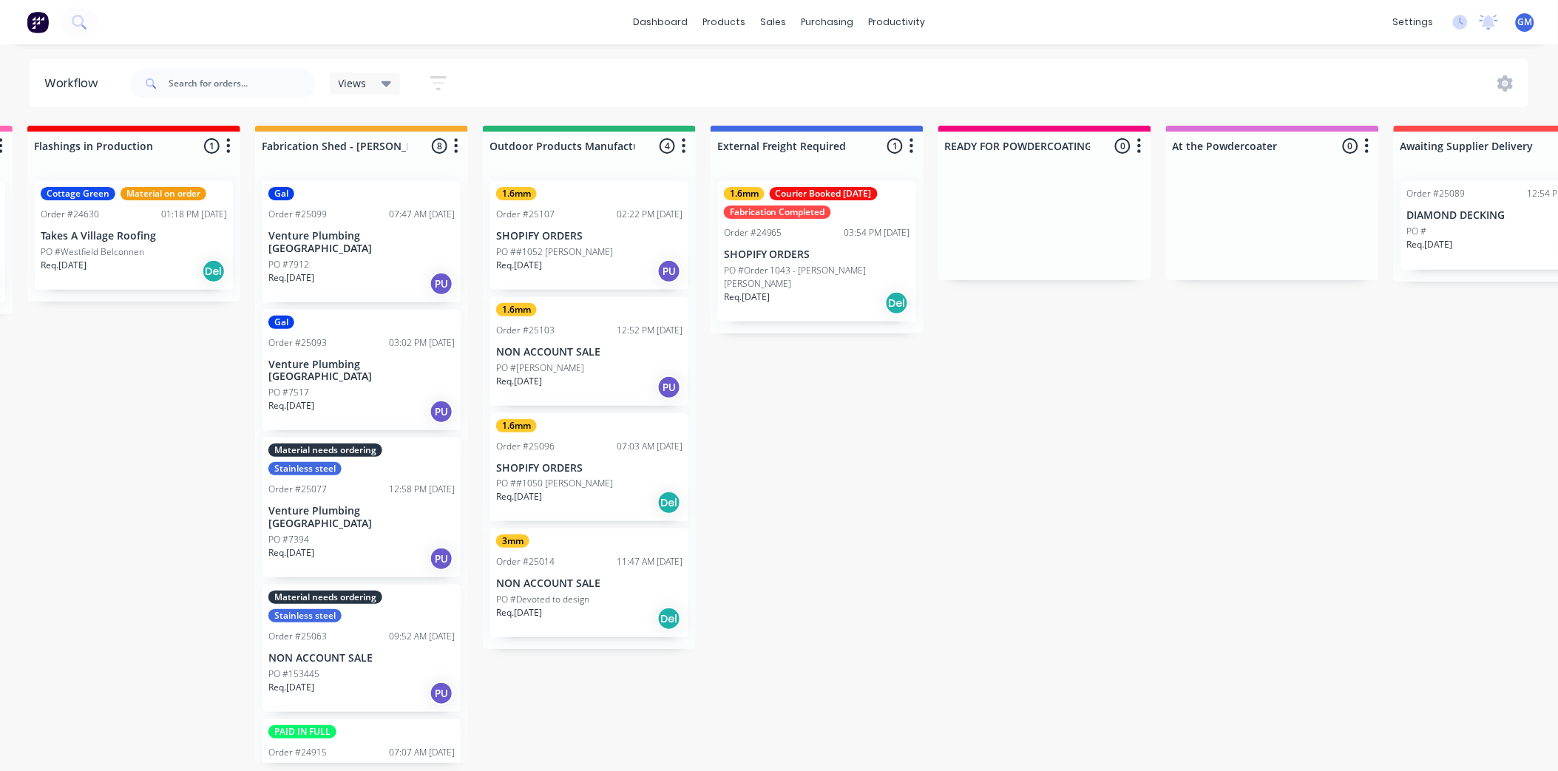
click at [590, 588] on p "NON ACCOUNT SALE" at bounding box center [589, 583] width 186 height 13
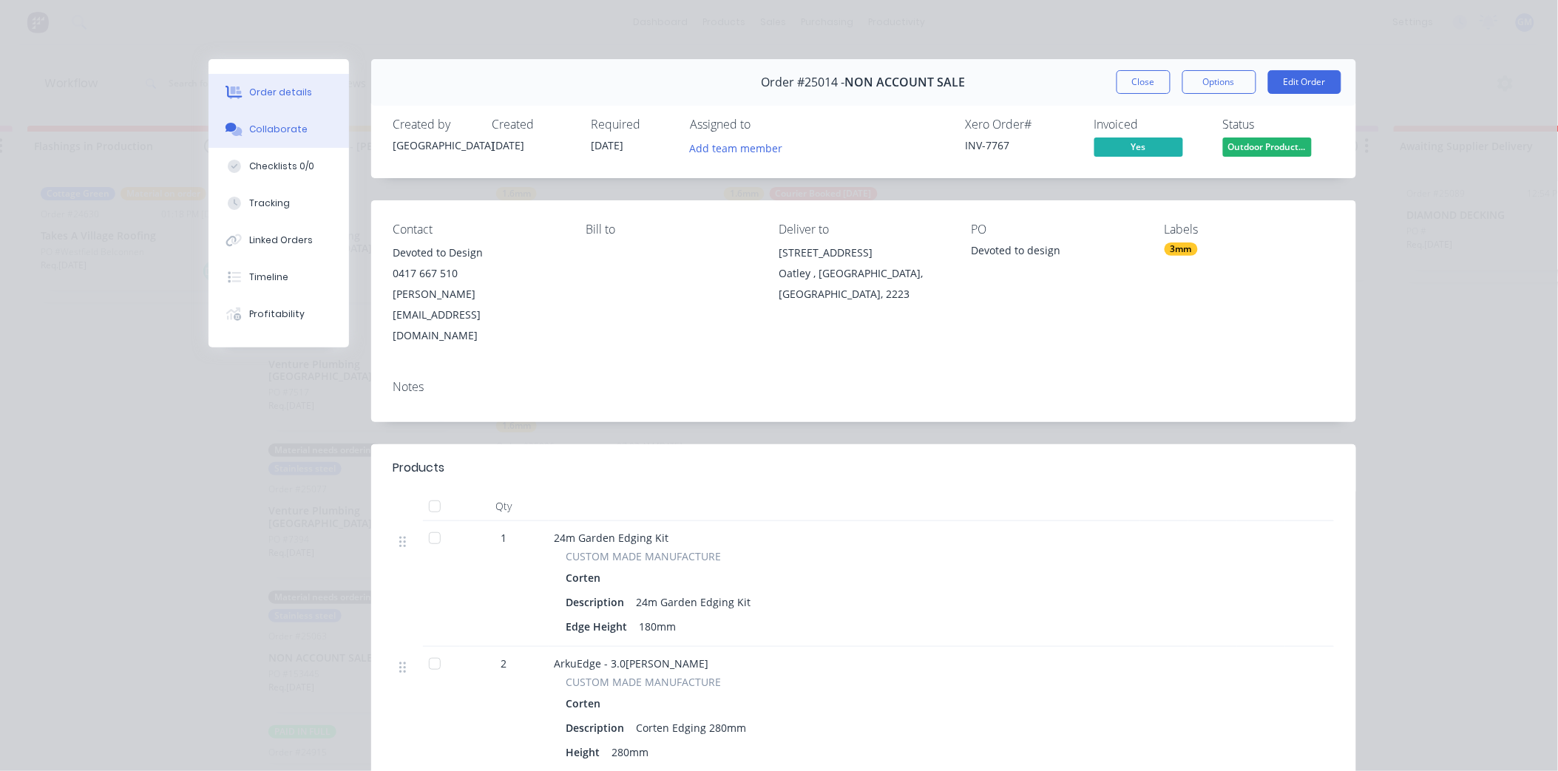
click at [267, 123] on div "Collaborate" at bounding box center [278, 129] width 58 height 13
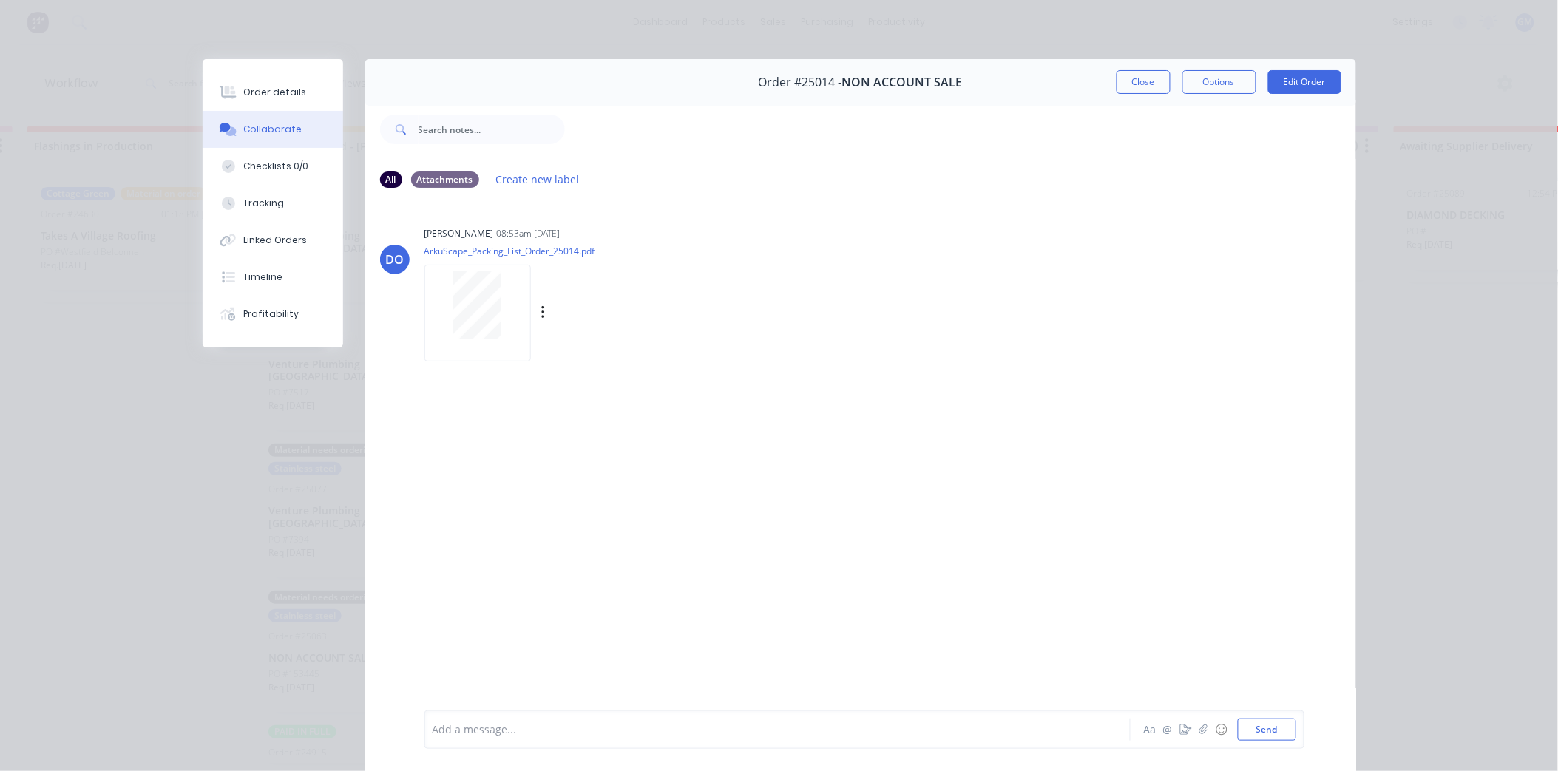
click at [485, 268] on div at bounding box center [477, 313] width 106 height 97
click at [1142, 83] on button "Close" at bounding box center [1143, 82] width 54 height 24
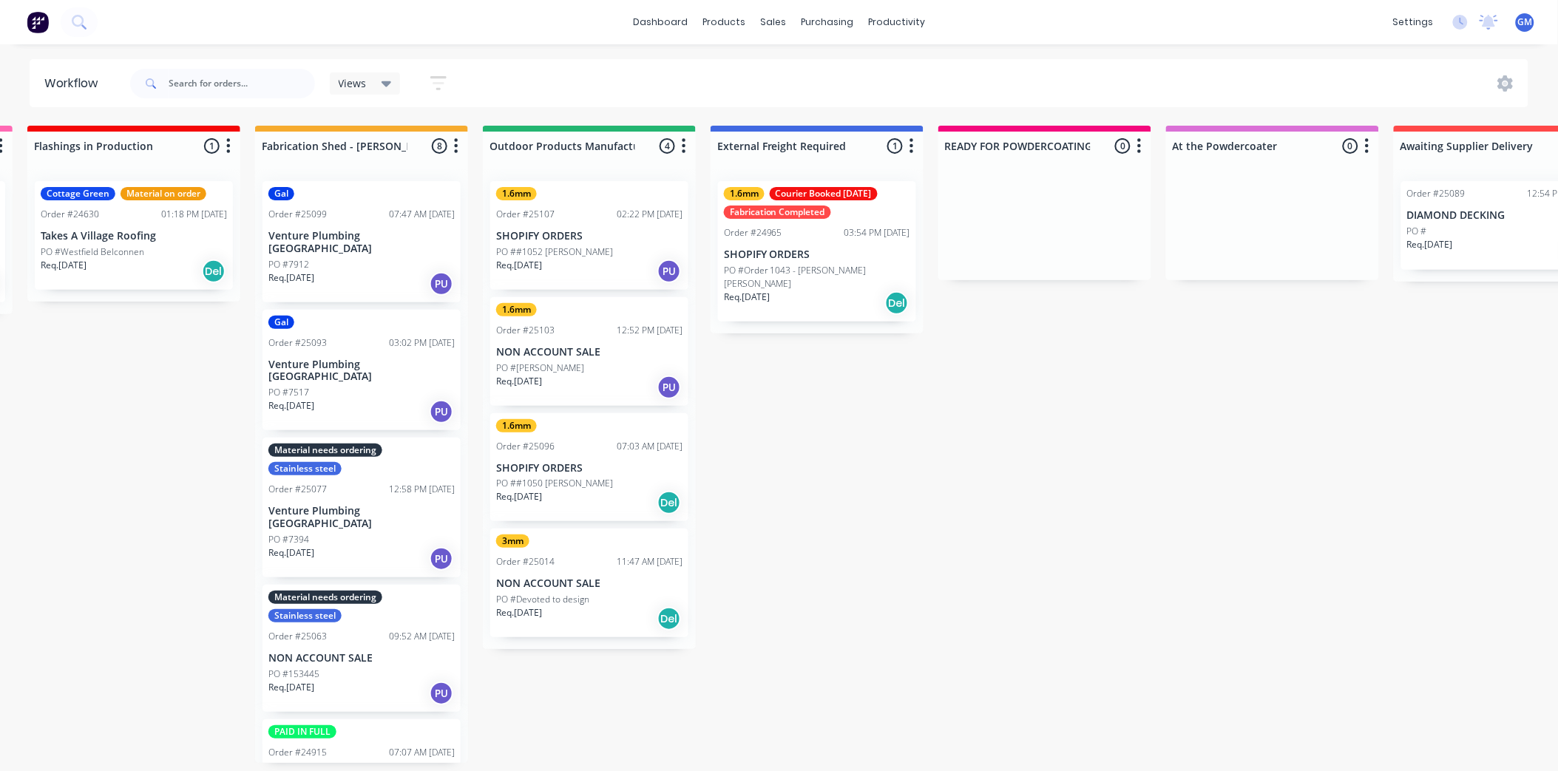
click at [591, 478] on p "PO ##1050 [PERSON_NAME]" at bounding box center [554, 483] width 117 height 13
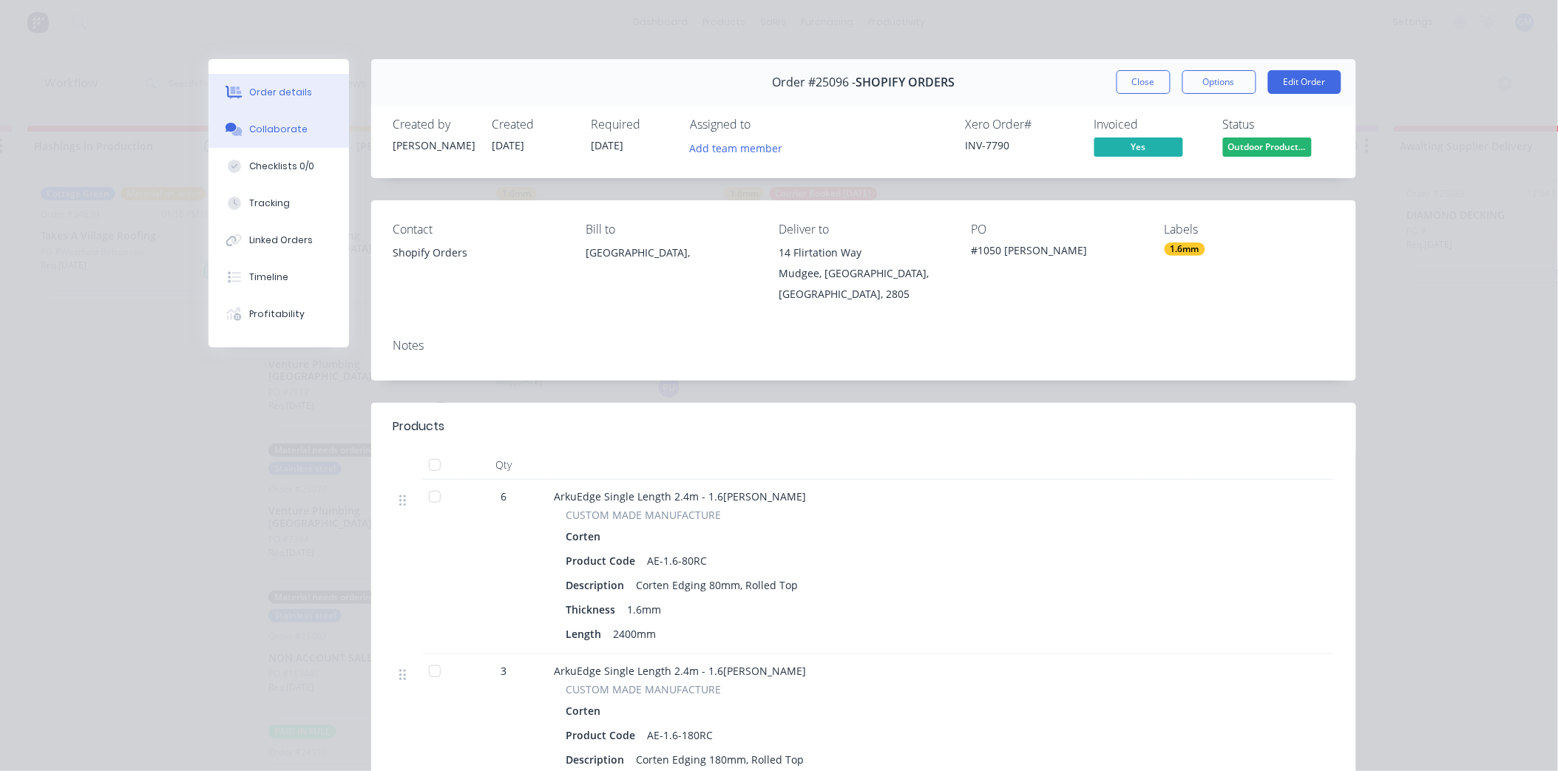
click at [249, 129] on div "Collaborate" at bounding box center [278, 129] width 58 height 13
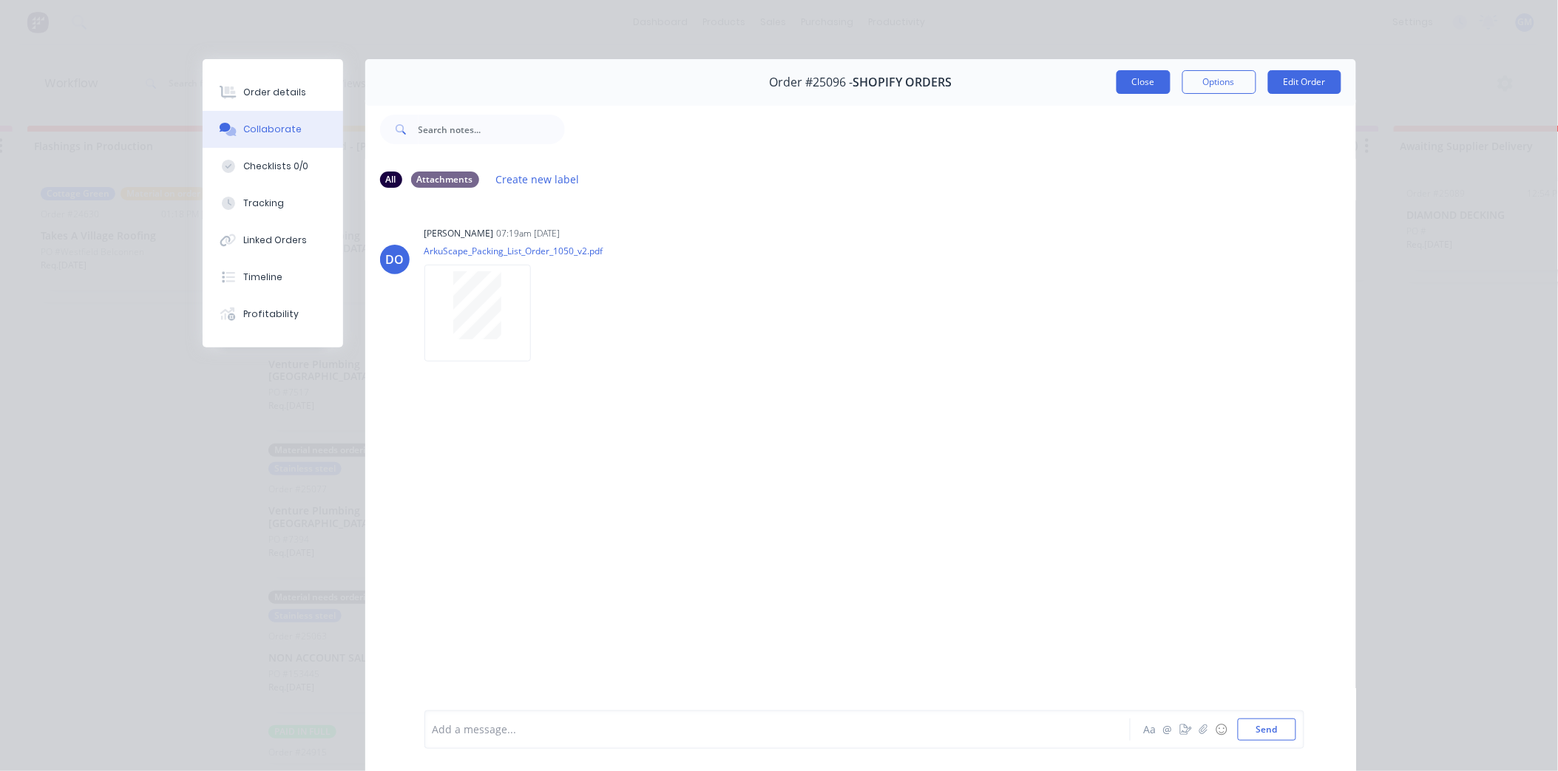
click at [1148, 78] on button "Close" at bounding box center [1143, 82] width 54 height 24
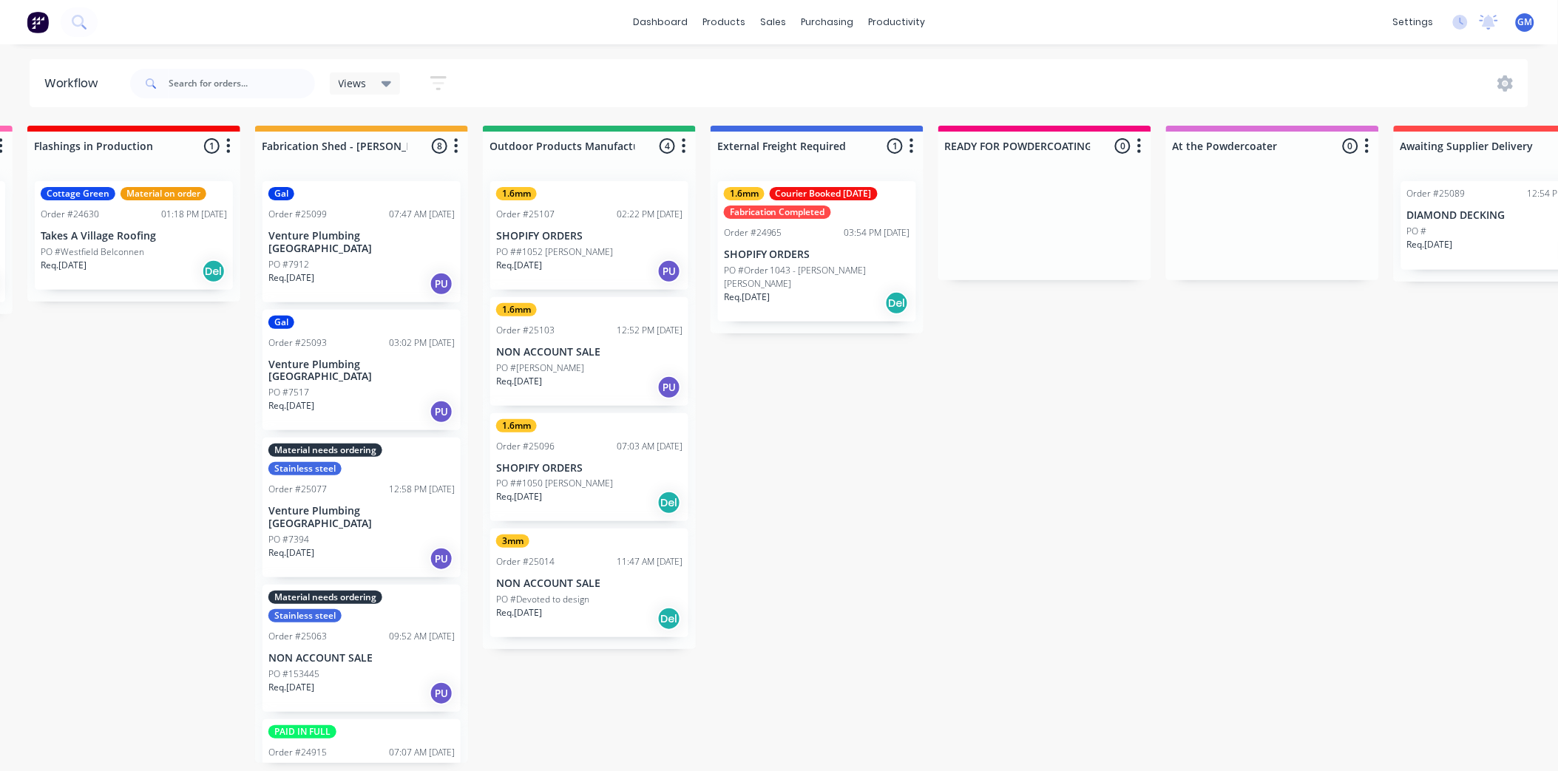
click at [567, 362] on p "PO #[PERSON_NAME]" at bounding box center [540, 367] width 88 height 13
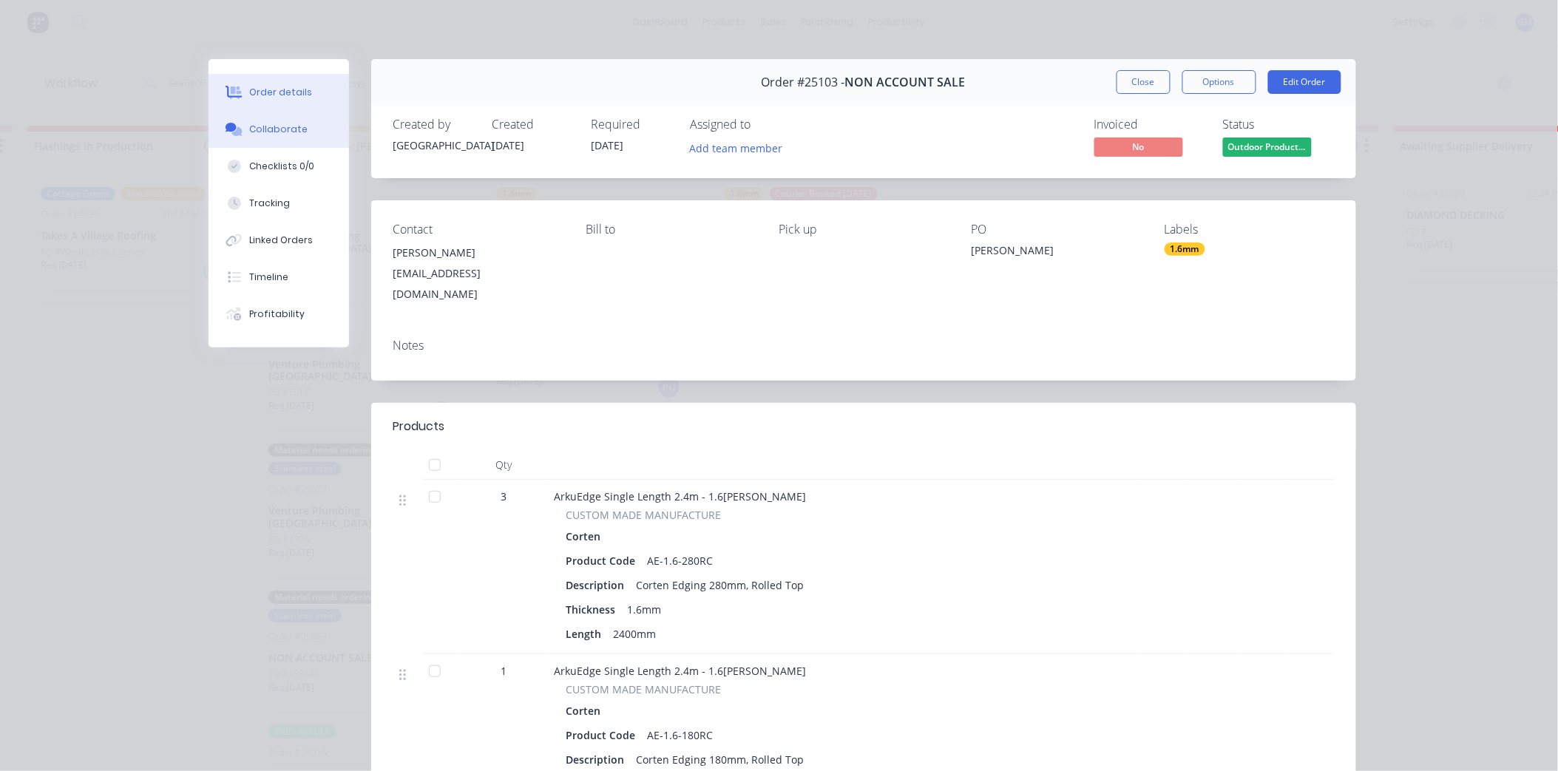
click at [264, 123] on div "Collaborate" at bounding box center [278, 129] width 58 height 13
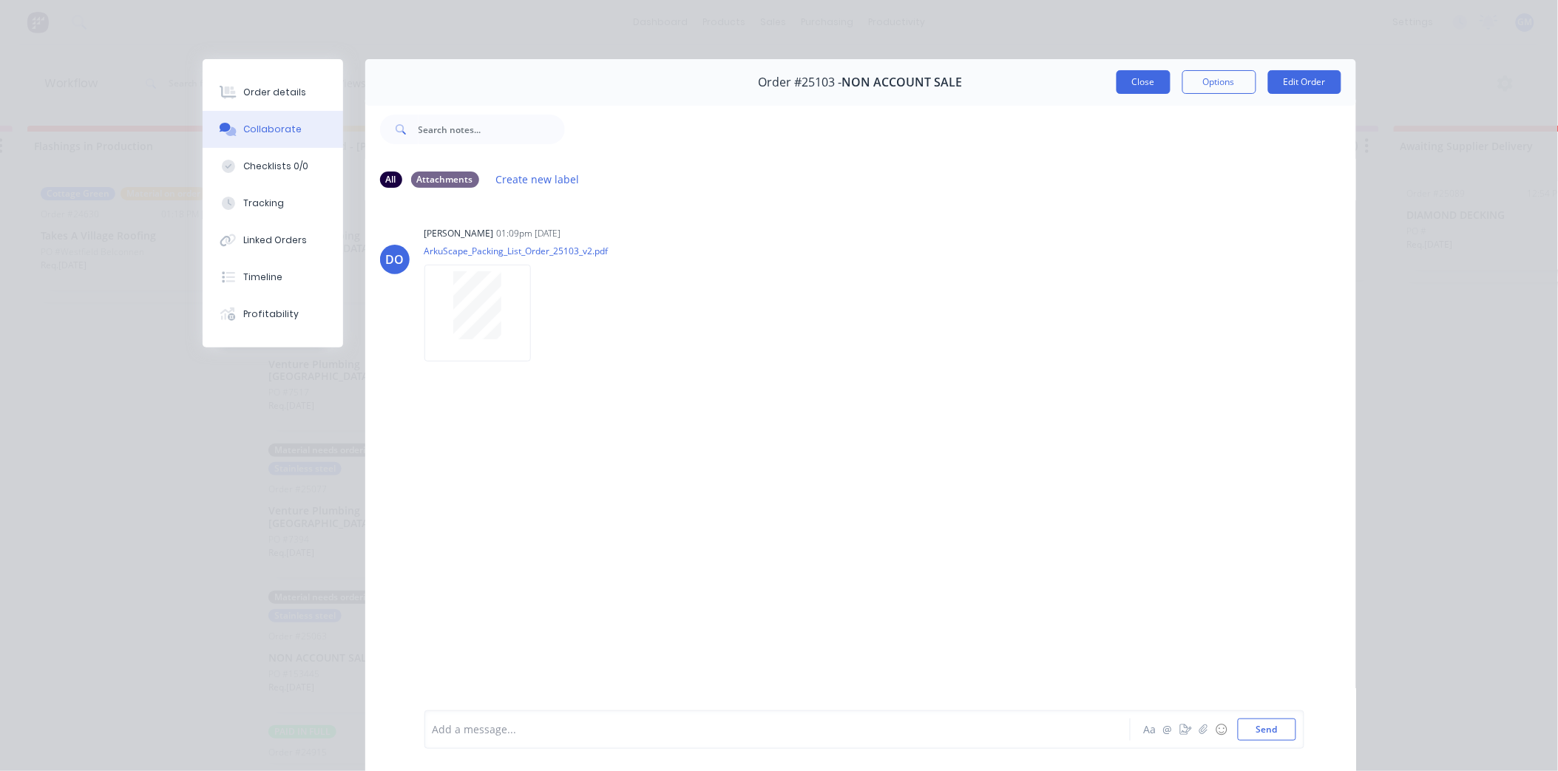
click at [1127, 89] on button "Close" at bounding box center [1143, 82] width 54 height 24
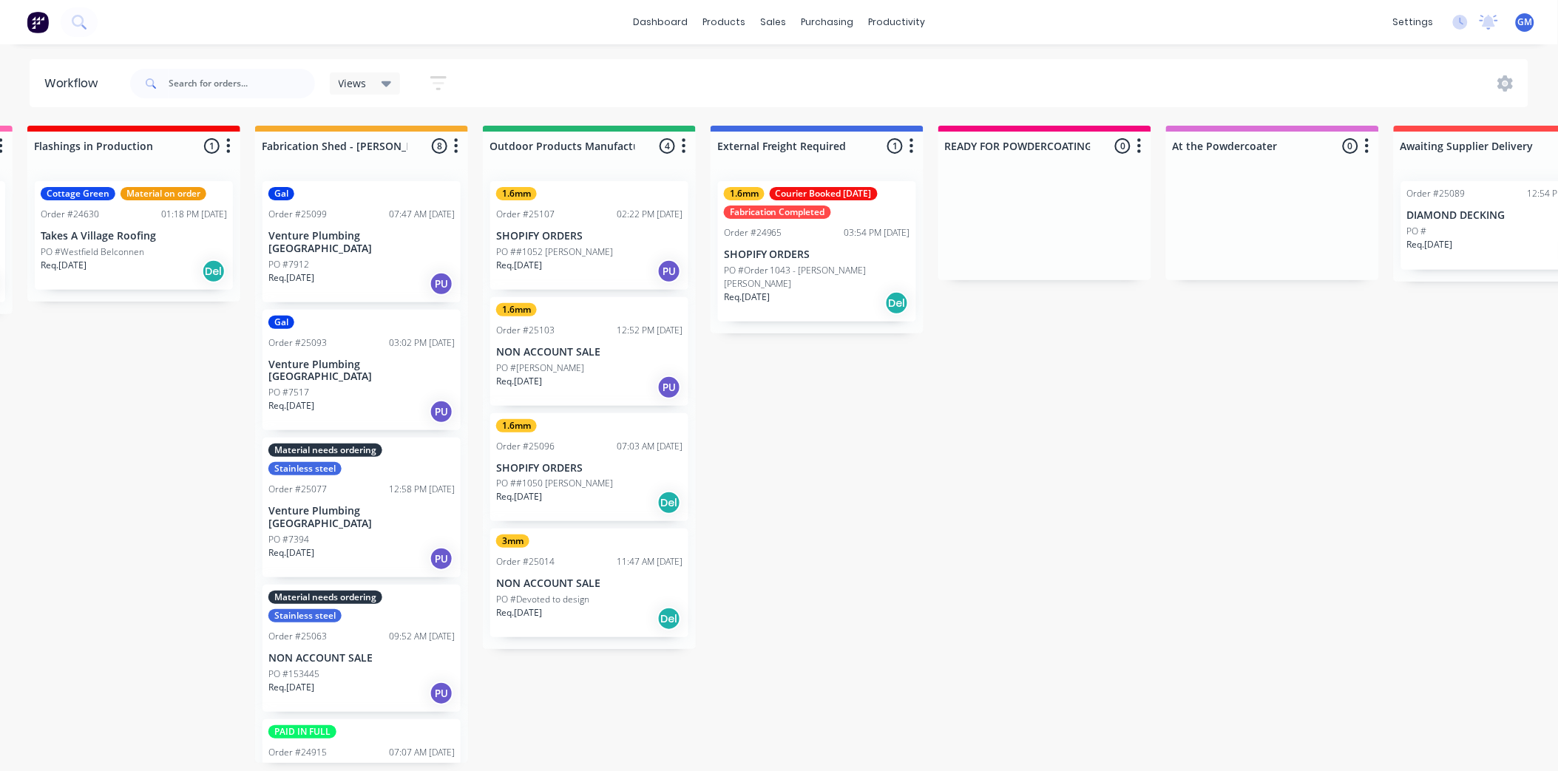
click at [590, 230] on p "SHOPIFY ORDERS" at bounding box center [589, 236] width 186 height 13
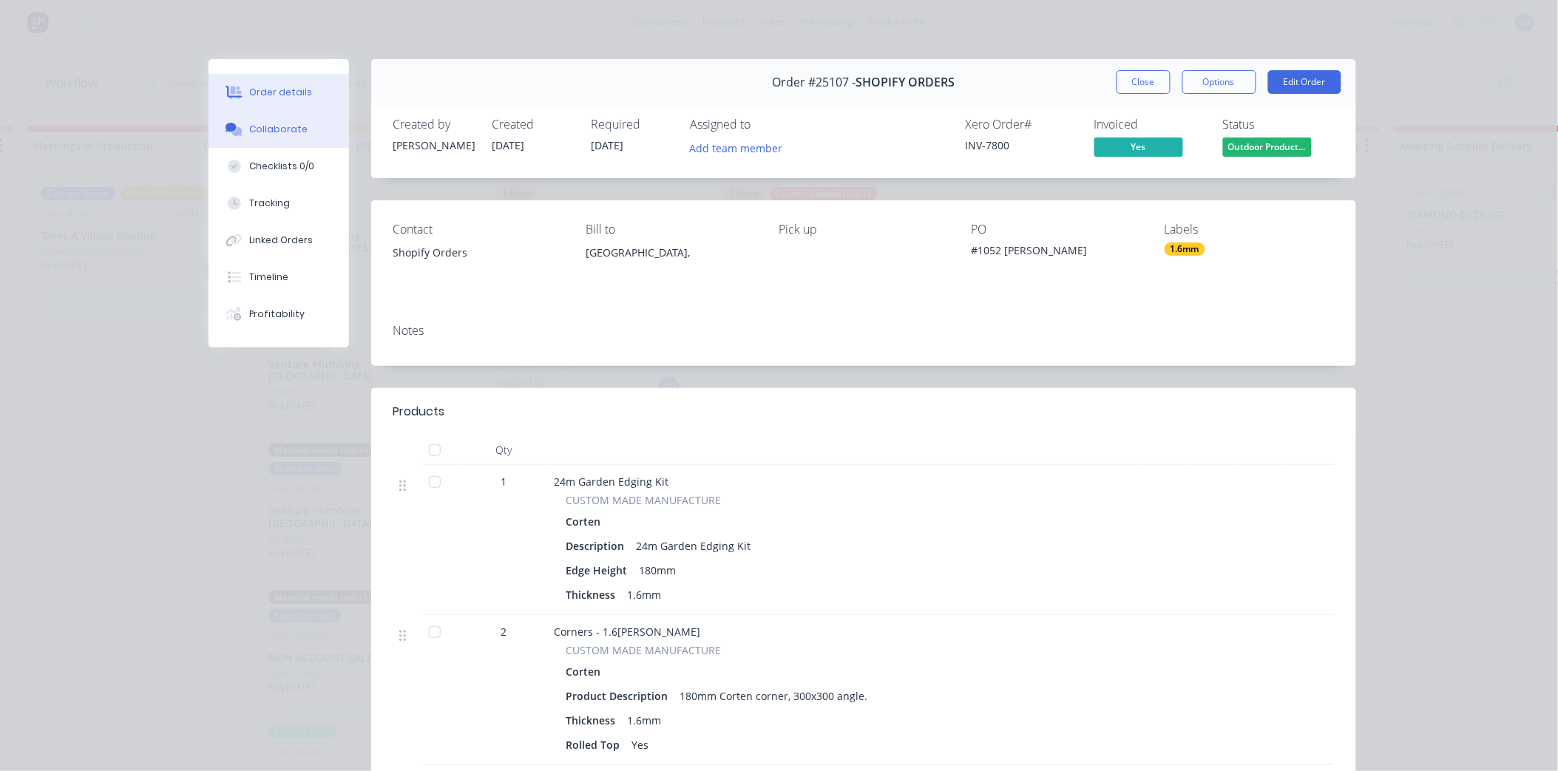
click at [287, 129] on div "Collaborate" at bounding box center [278, 129] width 58 height 13
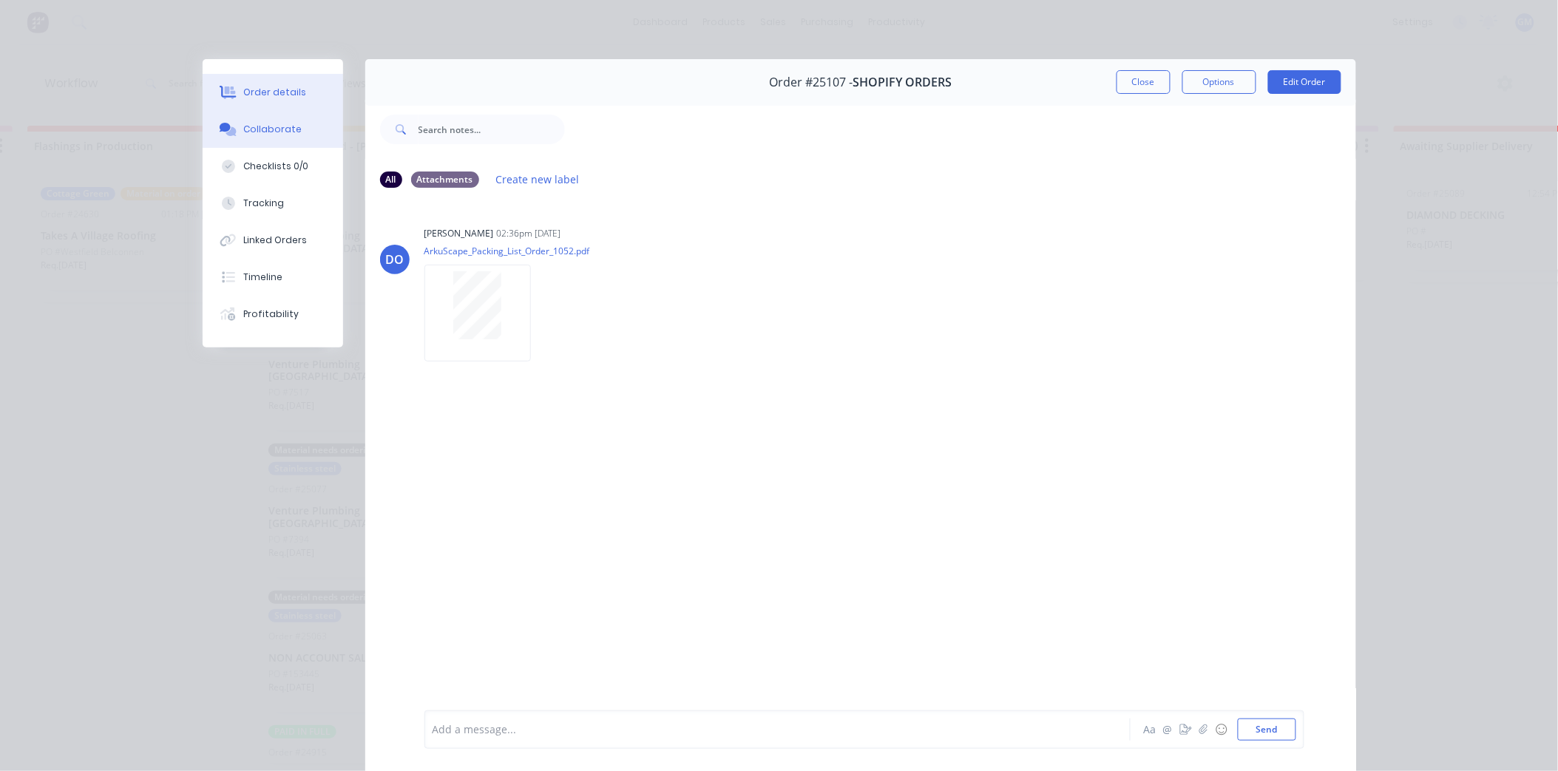
click at [289, 95] on div "Order details" at bounding box center [274, 92] width 63 height 13
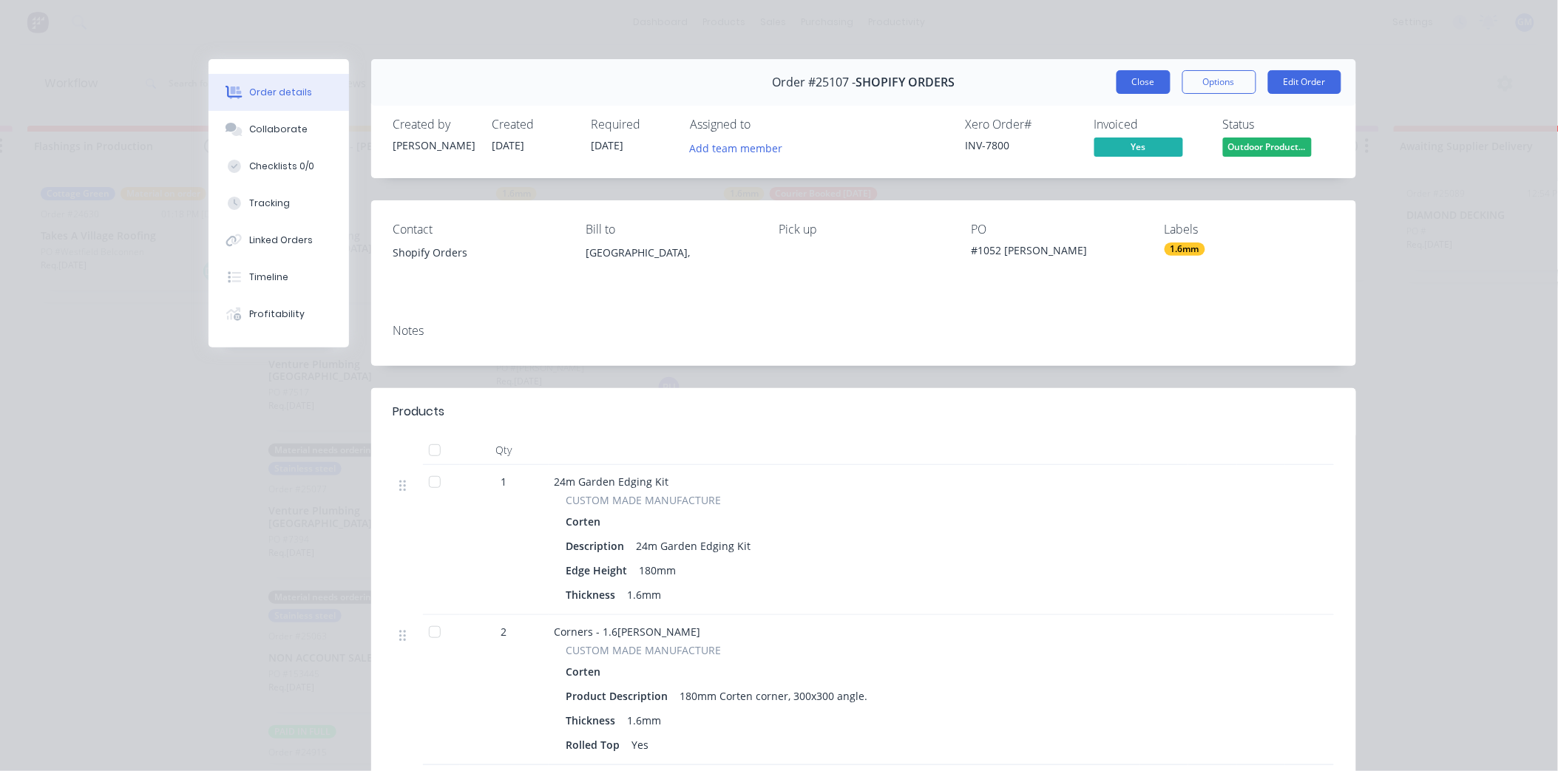
click at [1144, 74] on button "Close" at bounding box center [1143, 82] width 54 height 24
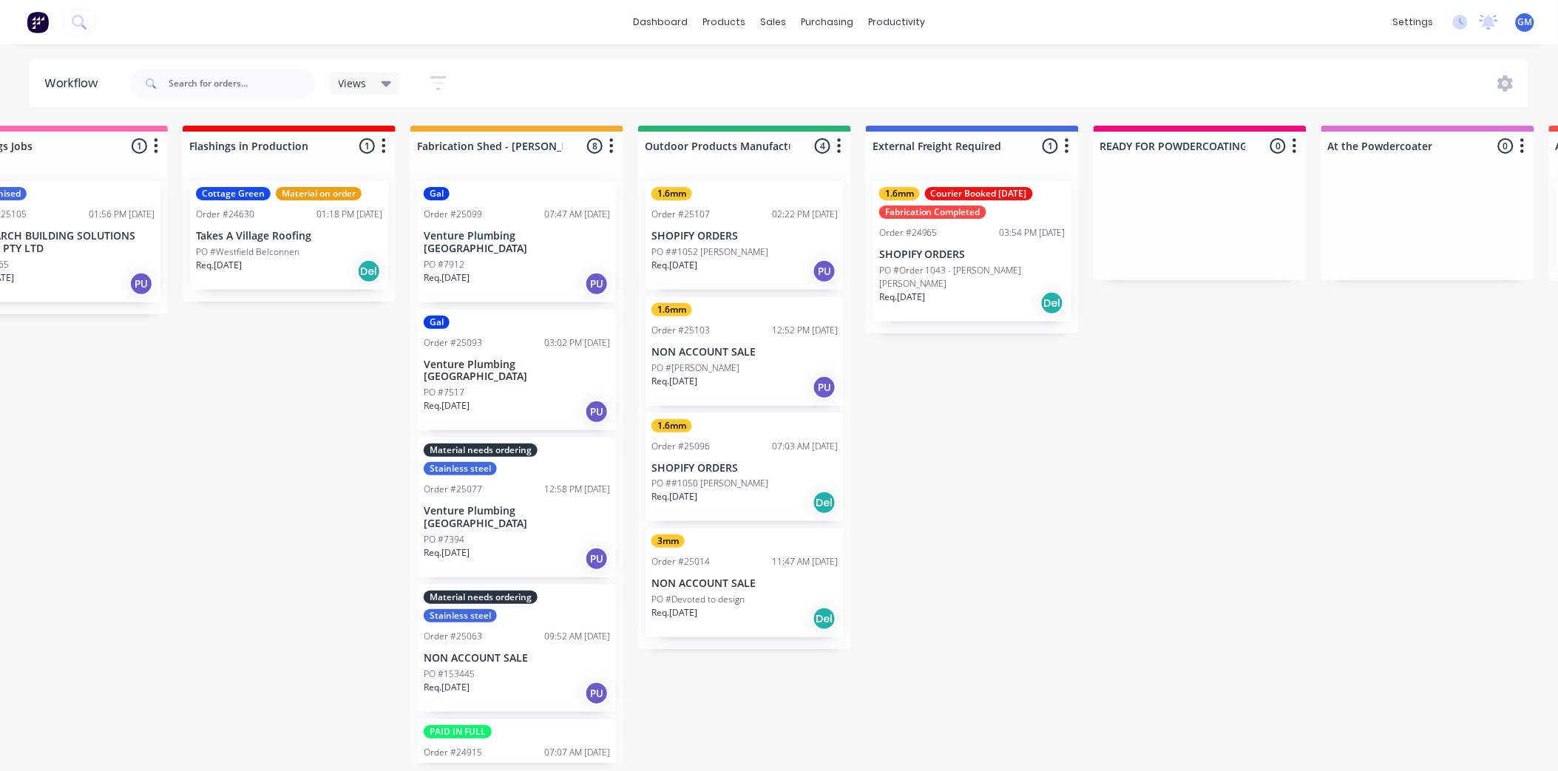
scroll to position [82, 0]
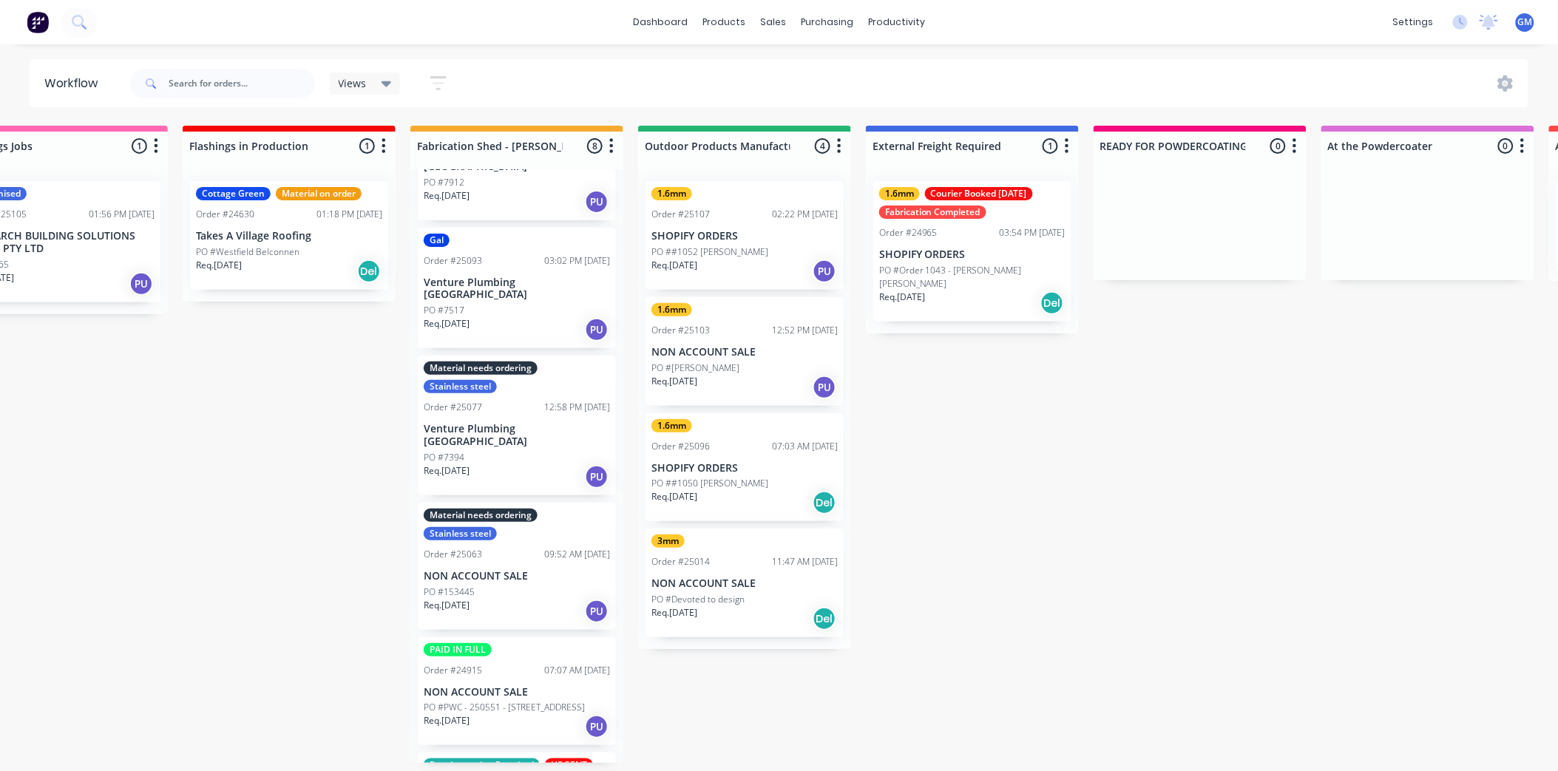
click at [544, 701] on p "PO #PWC - 250551 - [STREET_ADDRESS]" at bounding box center [504, 707] width 161 height 13
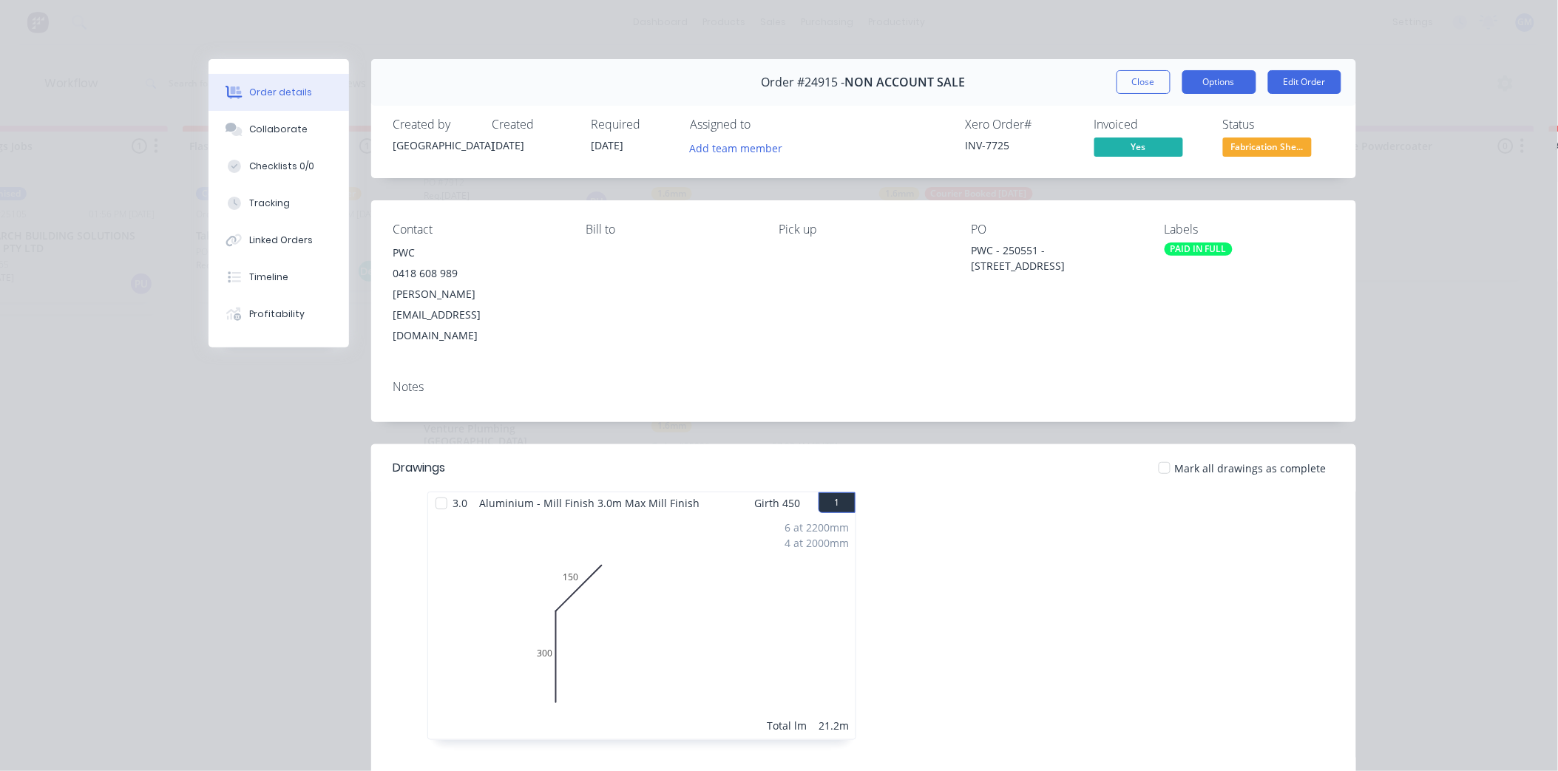
click at [1226, 83] on button "Options" at bounding box center [1219, 82] width 74 height 24
click at [1180, 143] on div "Work Order" at bounding box center [1178, 149] width 129 height 21
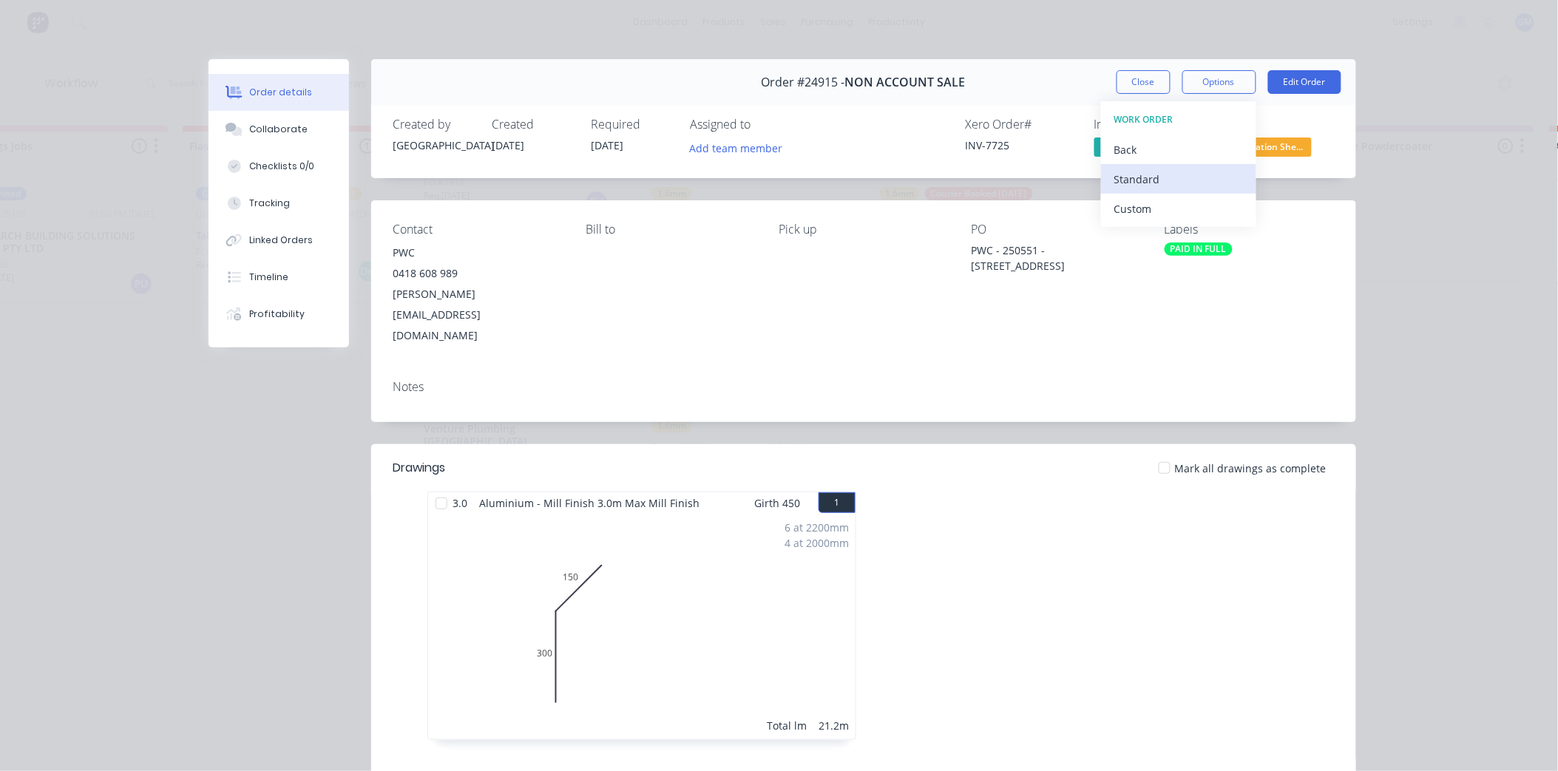
click at [1155, 183] on div "Standard" at bounding box center [1178, 179] width 129 height 21
click at [1117, 81] on button "Close" at bounding box center [1143, 82] width 54 height 24
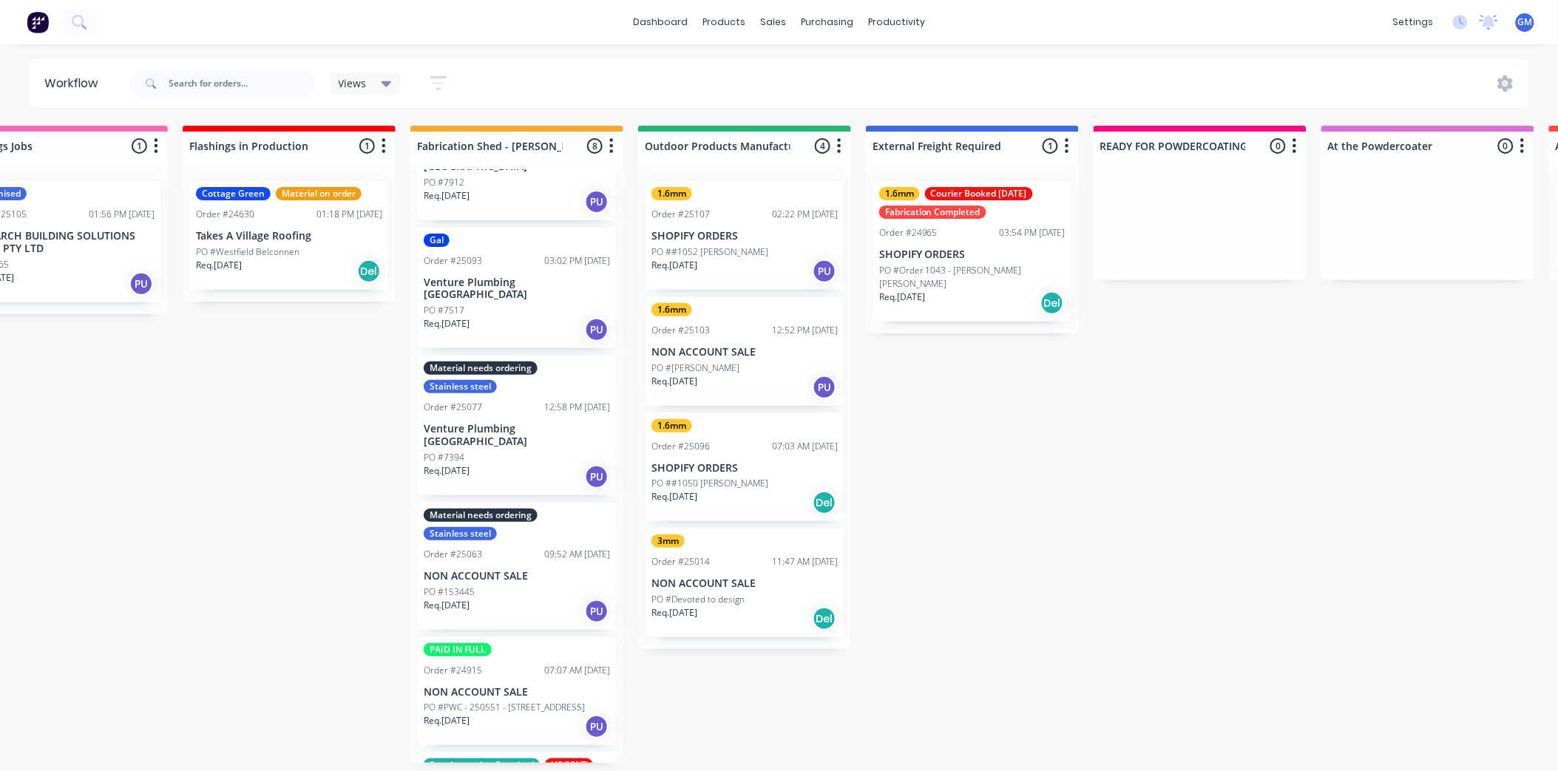
scroll to position [0, 0]
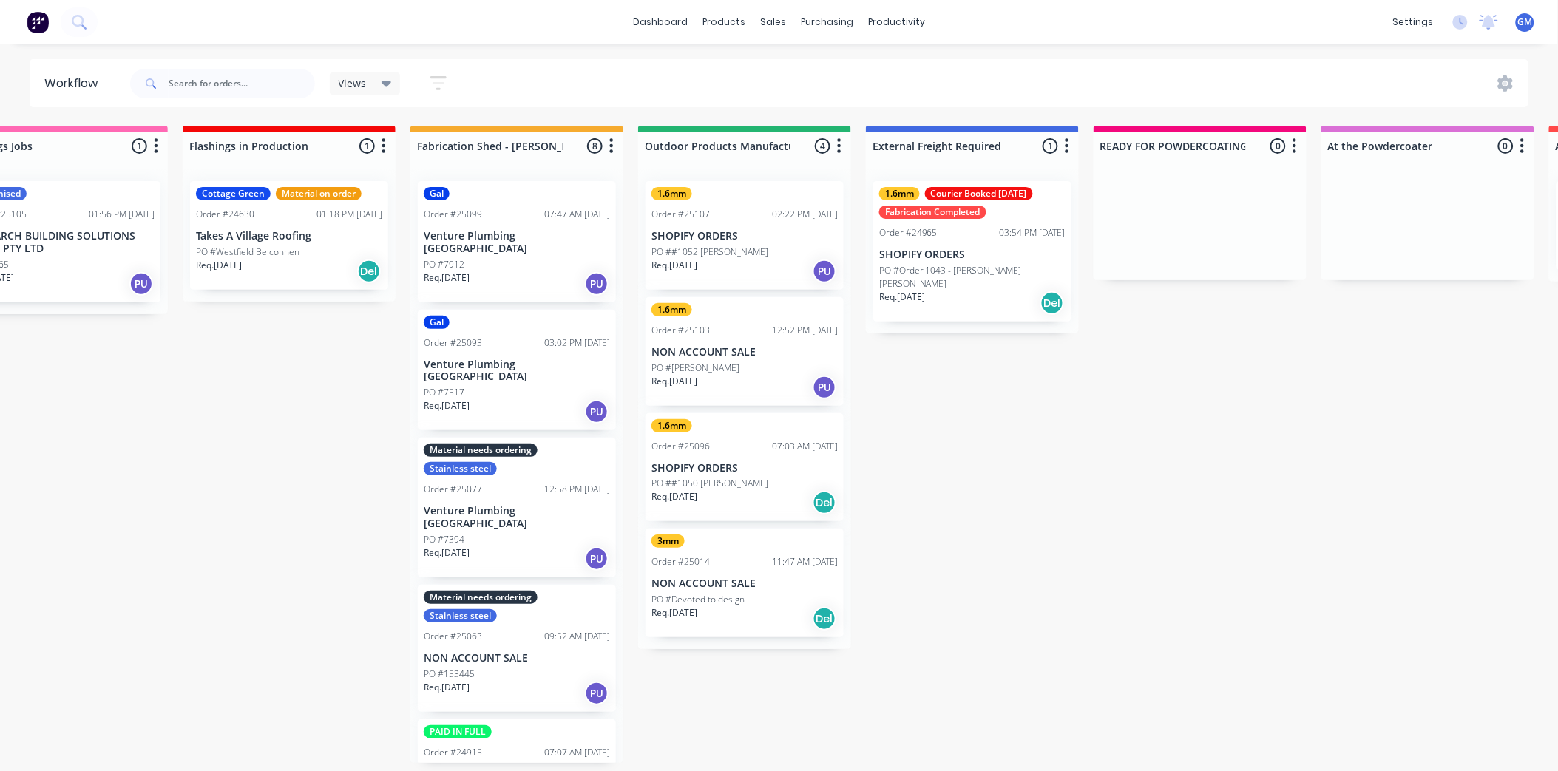
click at [514, 386] on div "PO #7517" at bounding box center [517, 392] width 186 height 13
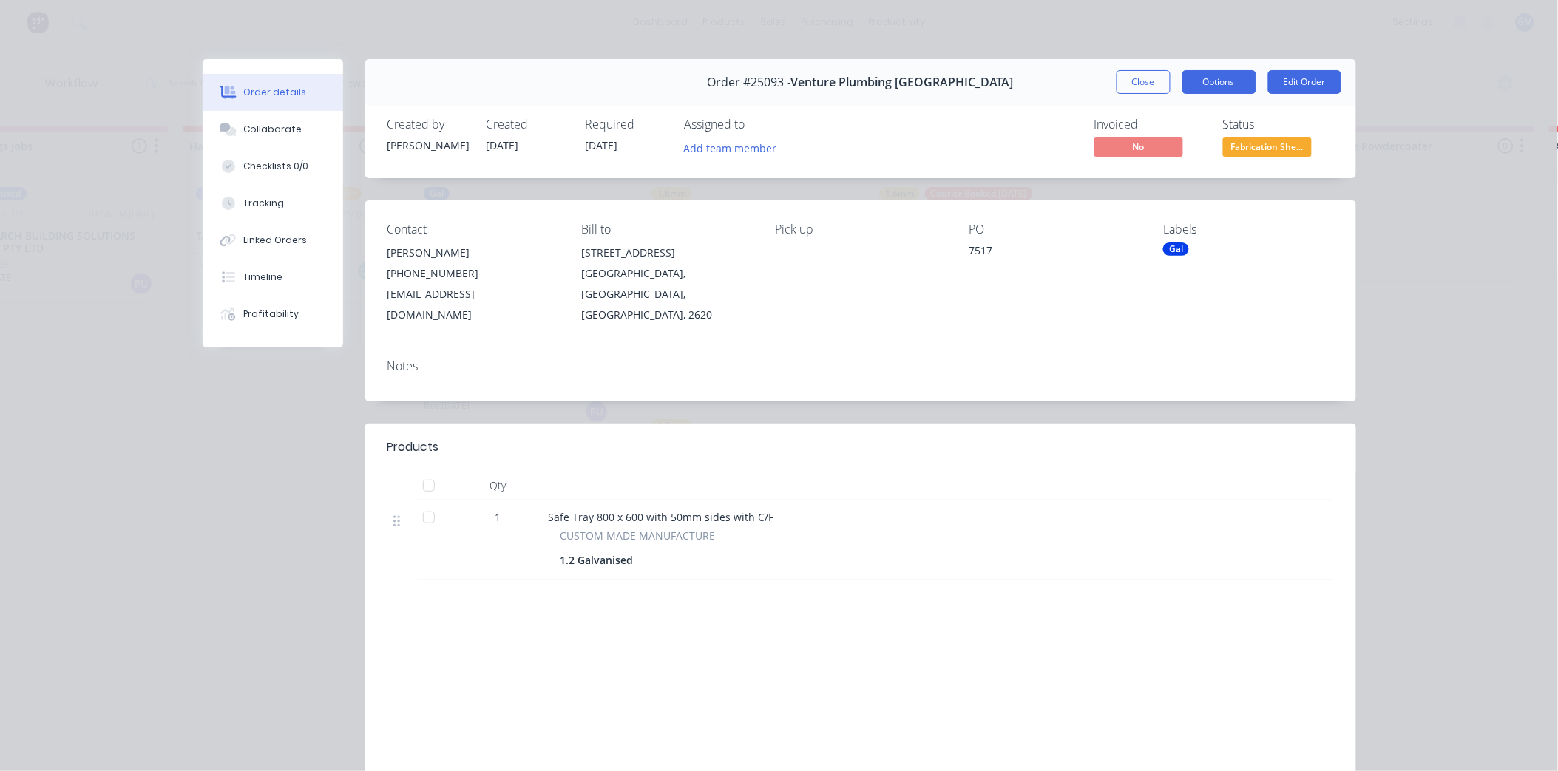
click at [1210, 76] on button "Options" at bounding box center [1219, 82] width 74 height 24
click at [1161, 144] on div "Work Order" at bounding box center [1178, 149] width 129 height 21
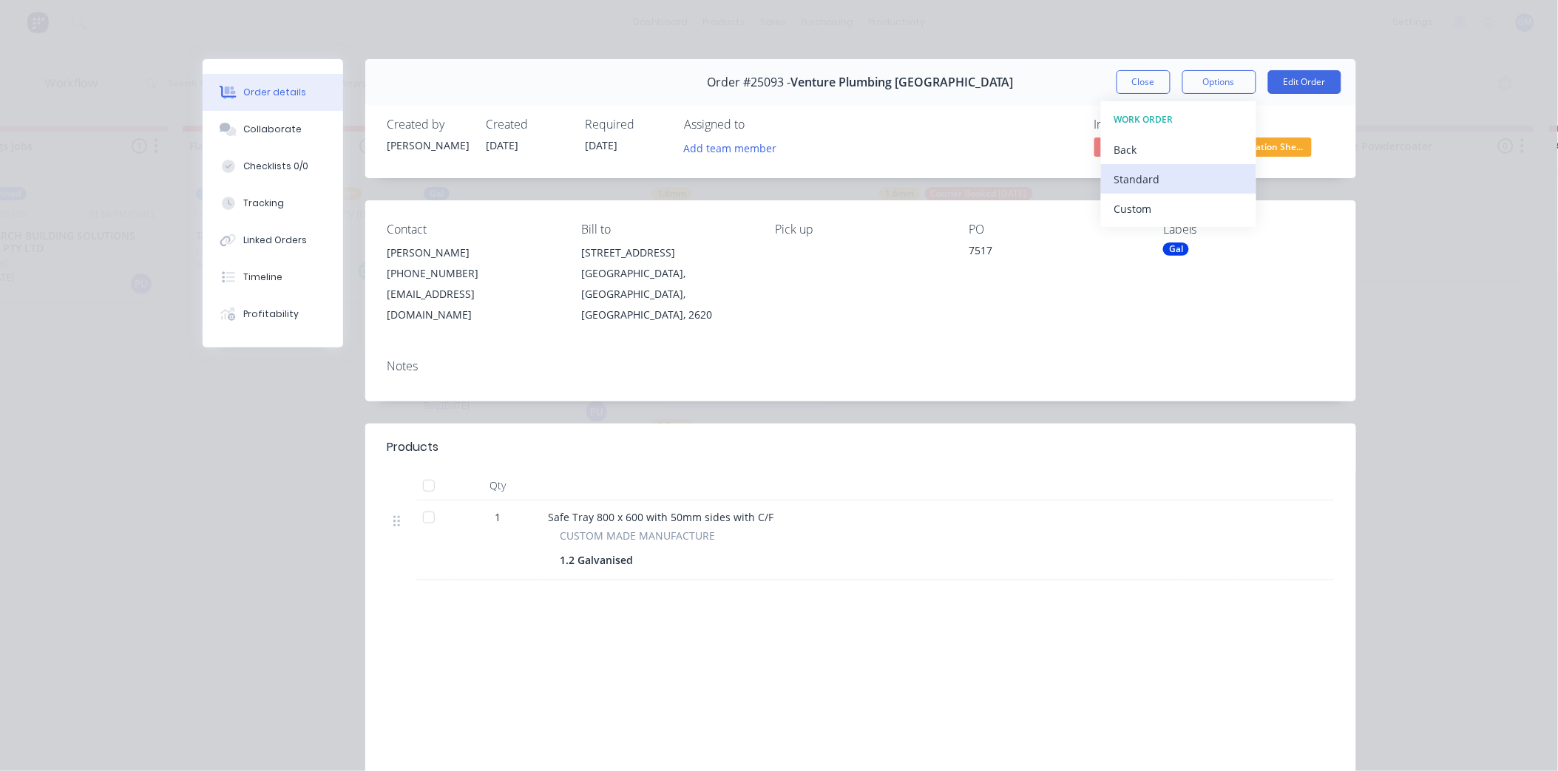
click at [1149, 175] on div "Standard" at bounding box center [1178, 179] width 129 height 21
click at [1137, 78] on button "Close" at bounding box center [1143, 82] width 54 height 24
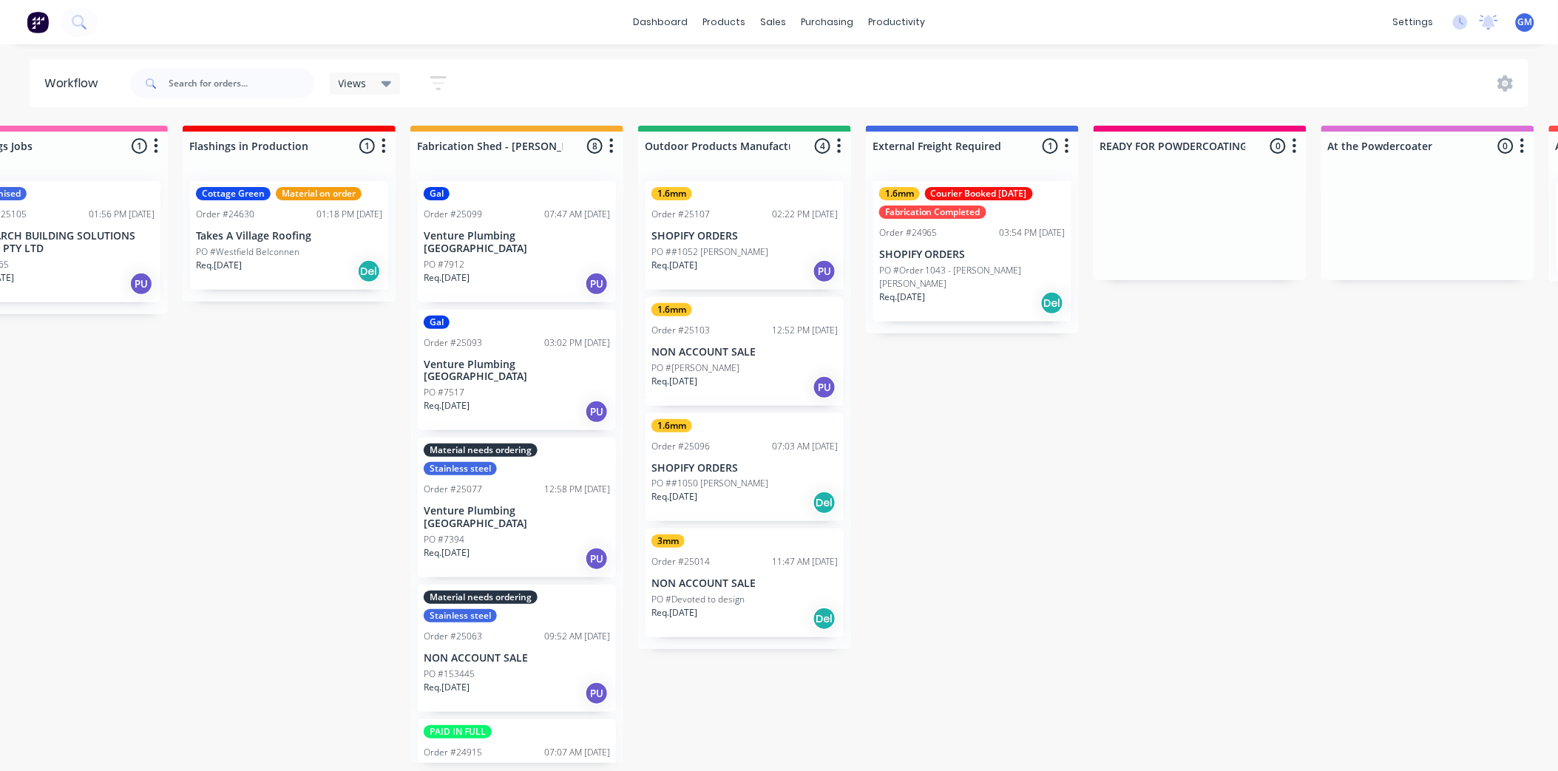
click at [486, 258] on div "PO #7912" at bounding box center [517, 264] width 186 height 13
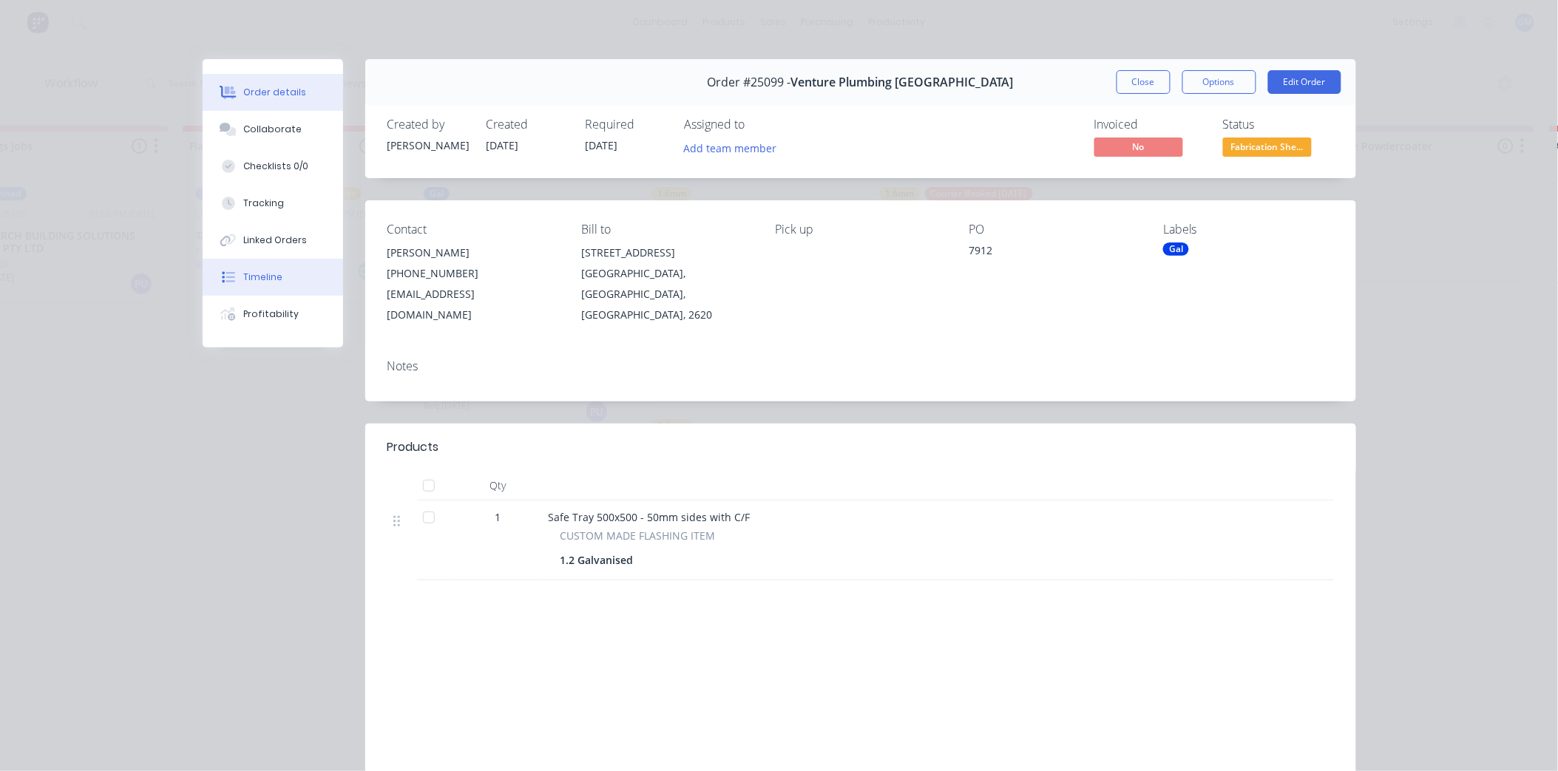
scroll to position [4, 77]
click at [1122, 75] on button "Close" at bounding box center [1143, 82] width 54 height 24
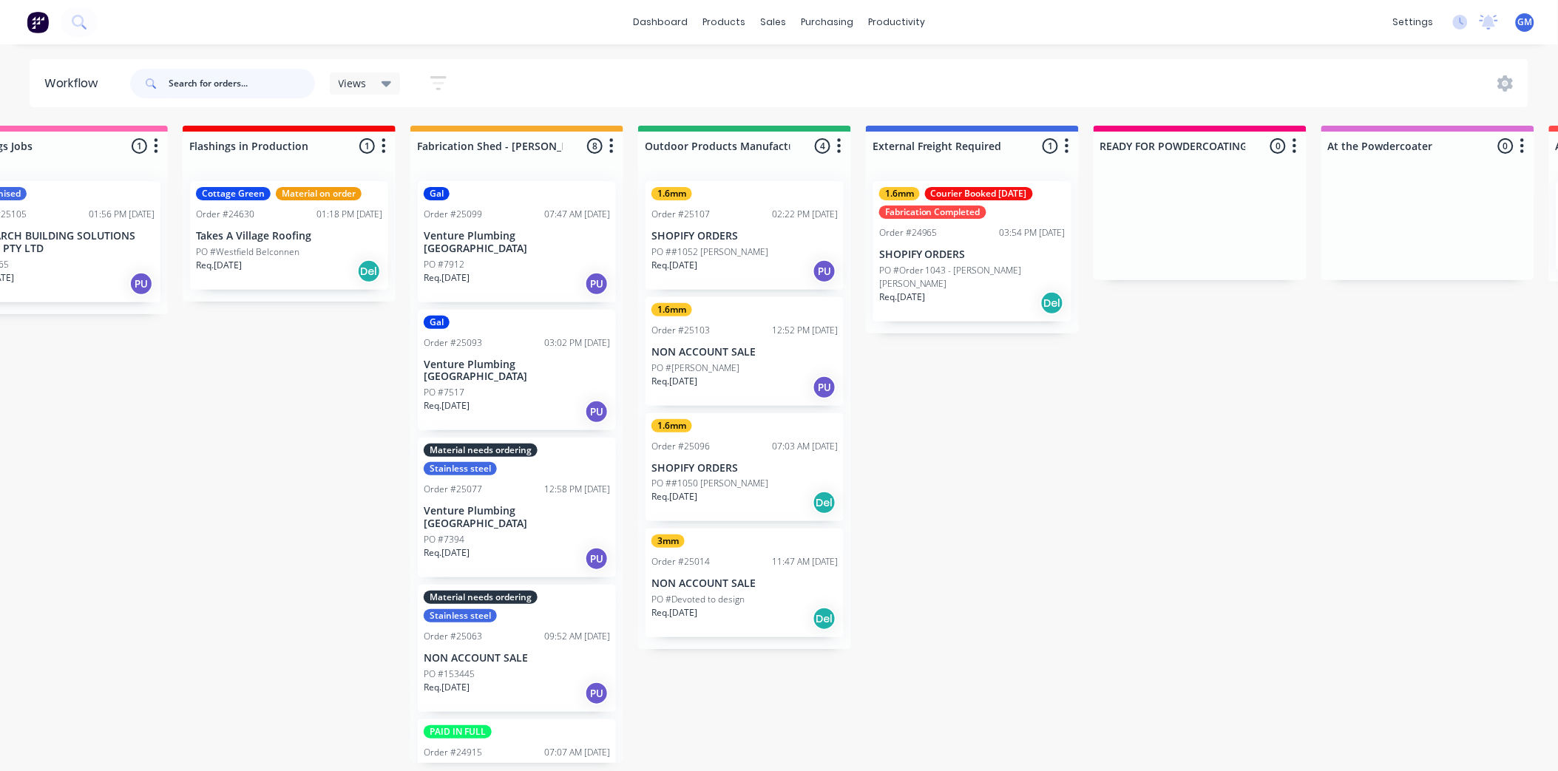
click at [210, 80] on input "text" at bounding box center [242, 84] width 146 height 30
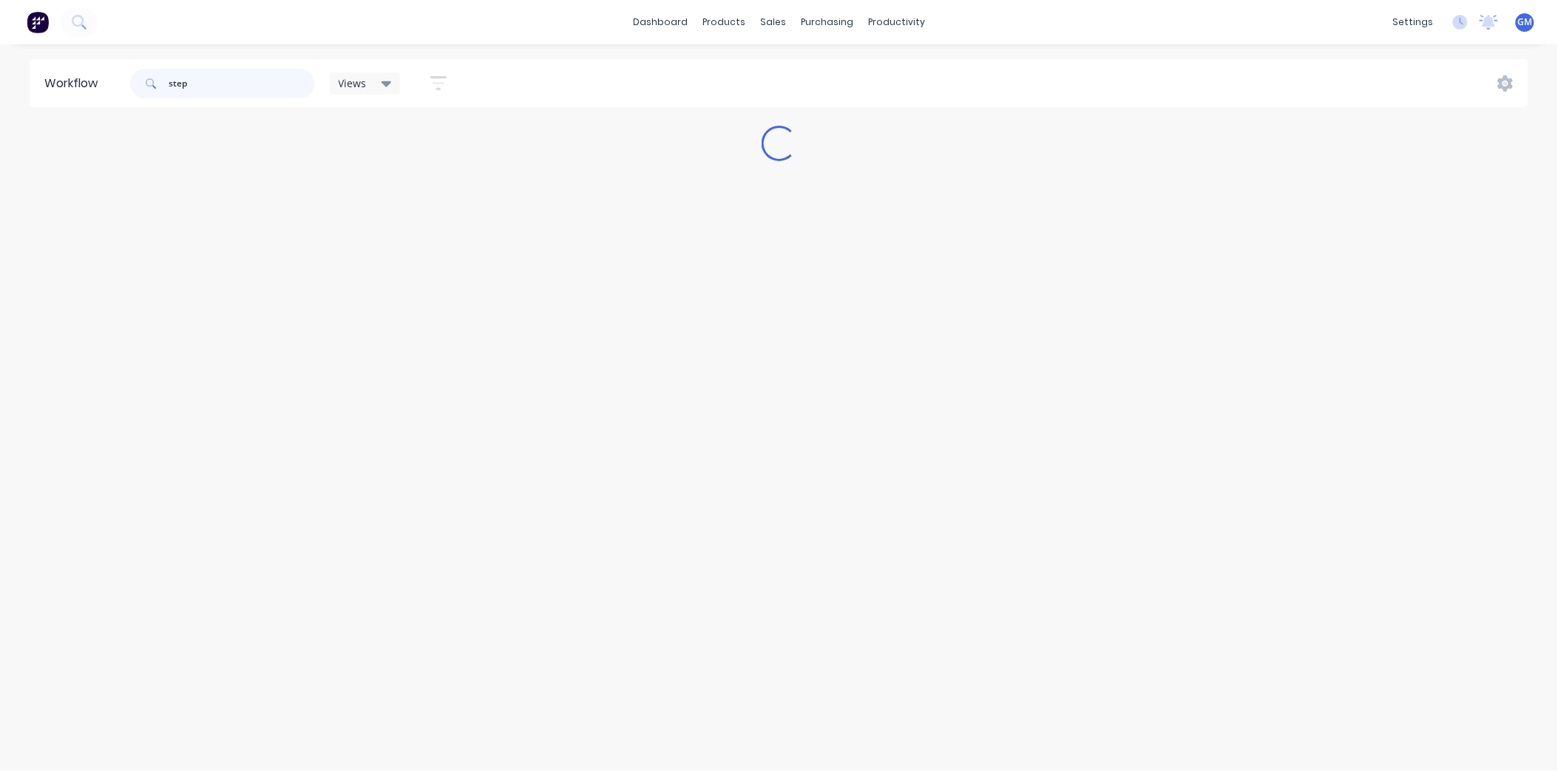
scroll to position [0, 0]
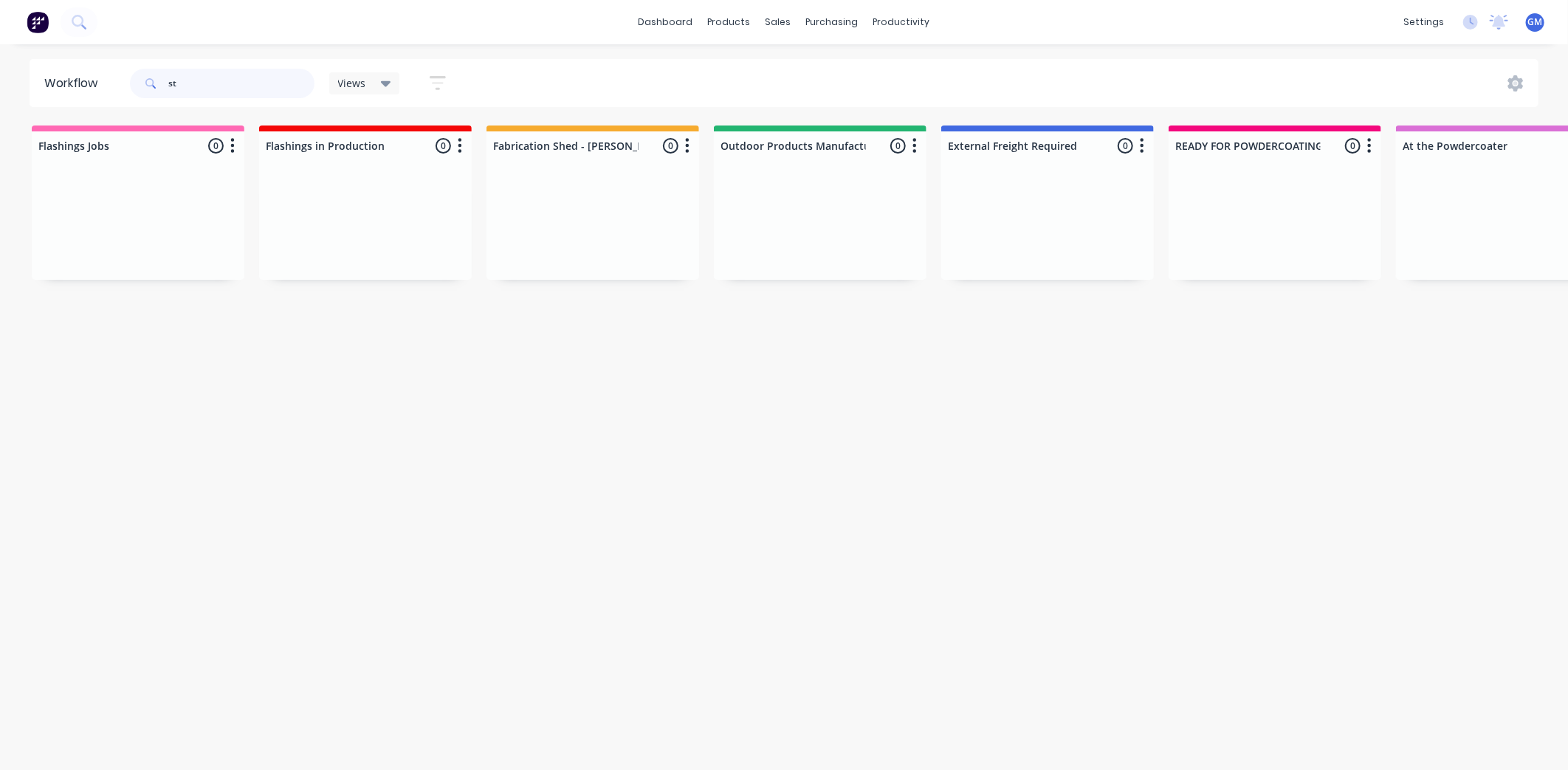
type input "s"
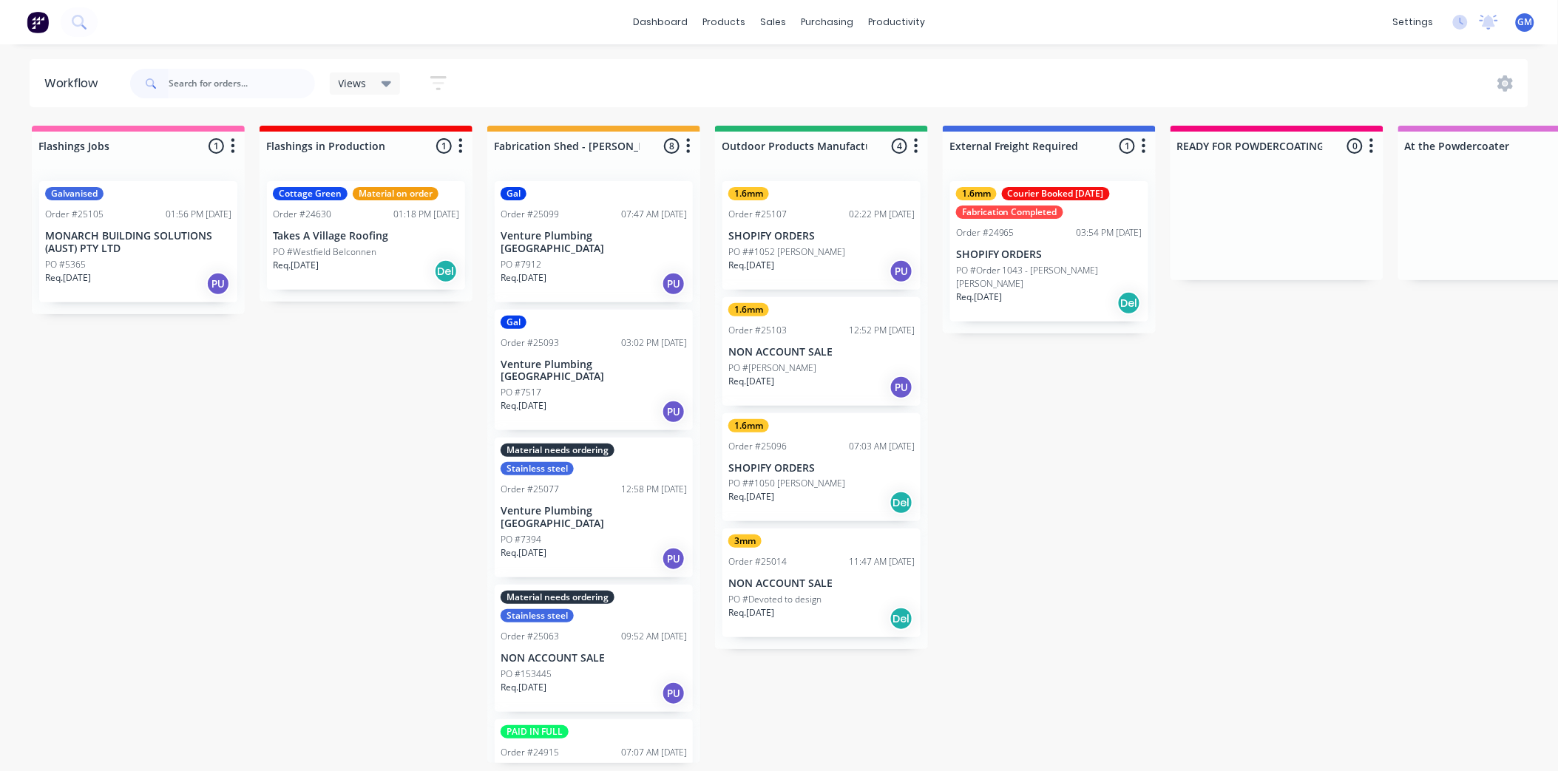
drag, startPoint x: 278, startPoint y: 322, endPoint x: 313, endPoint y: 338, distance: 38.4
drag, startPoint x: 313, startPoint y: 338, endPoint x: 215, endPoint y: 399, distance: 115.3
click at [348, 233] on p "Takes A Village Roofing" at bounding box center [366, 236] width 186 height 13
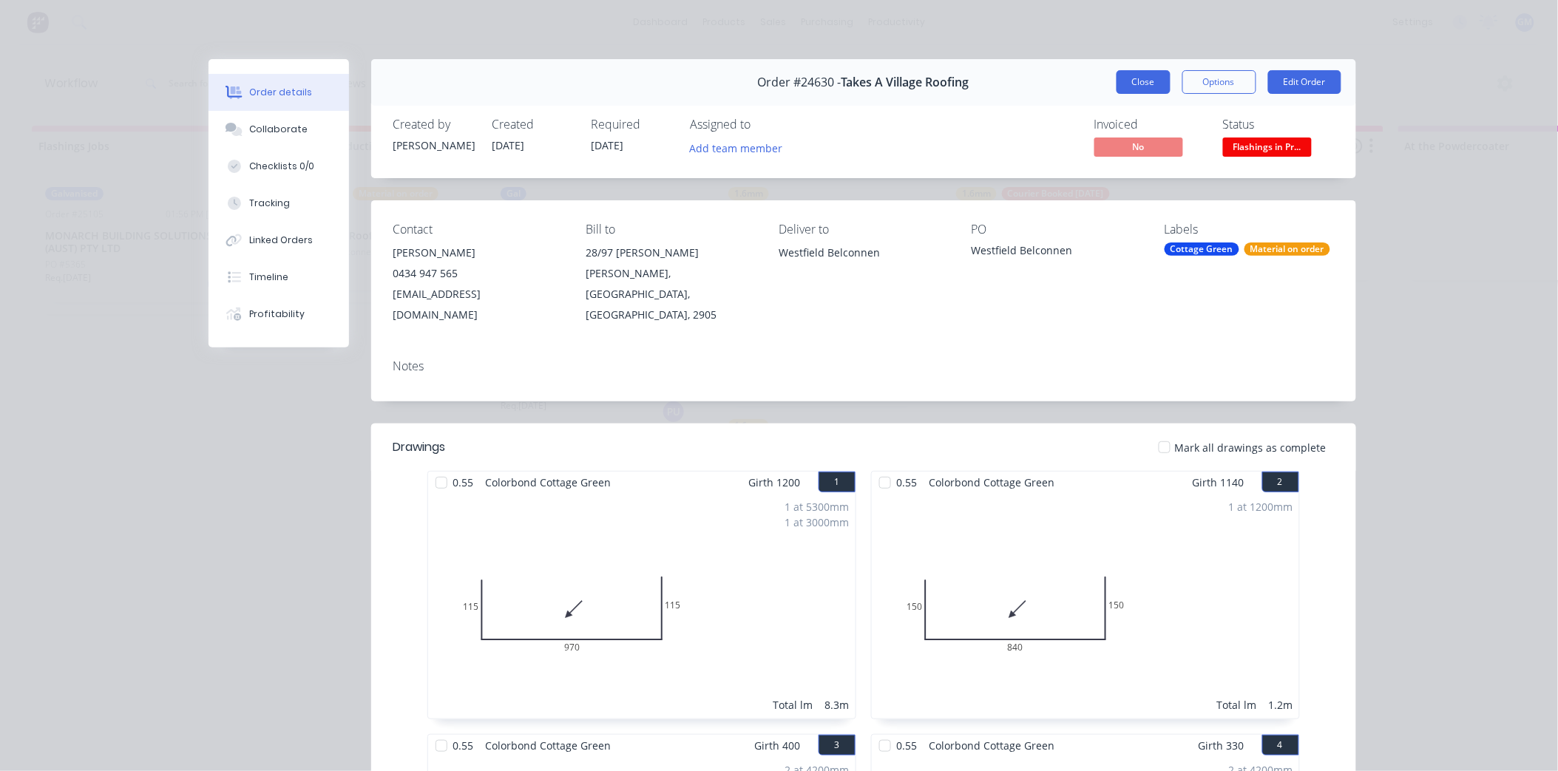
click at [1122, 84] on button "Close" at bounding box center [1143, 82] width 54 height 24
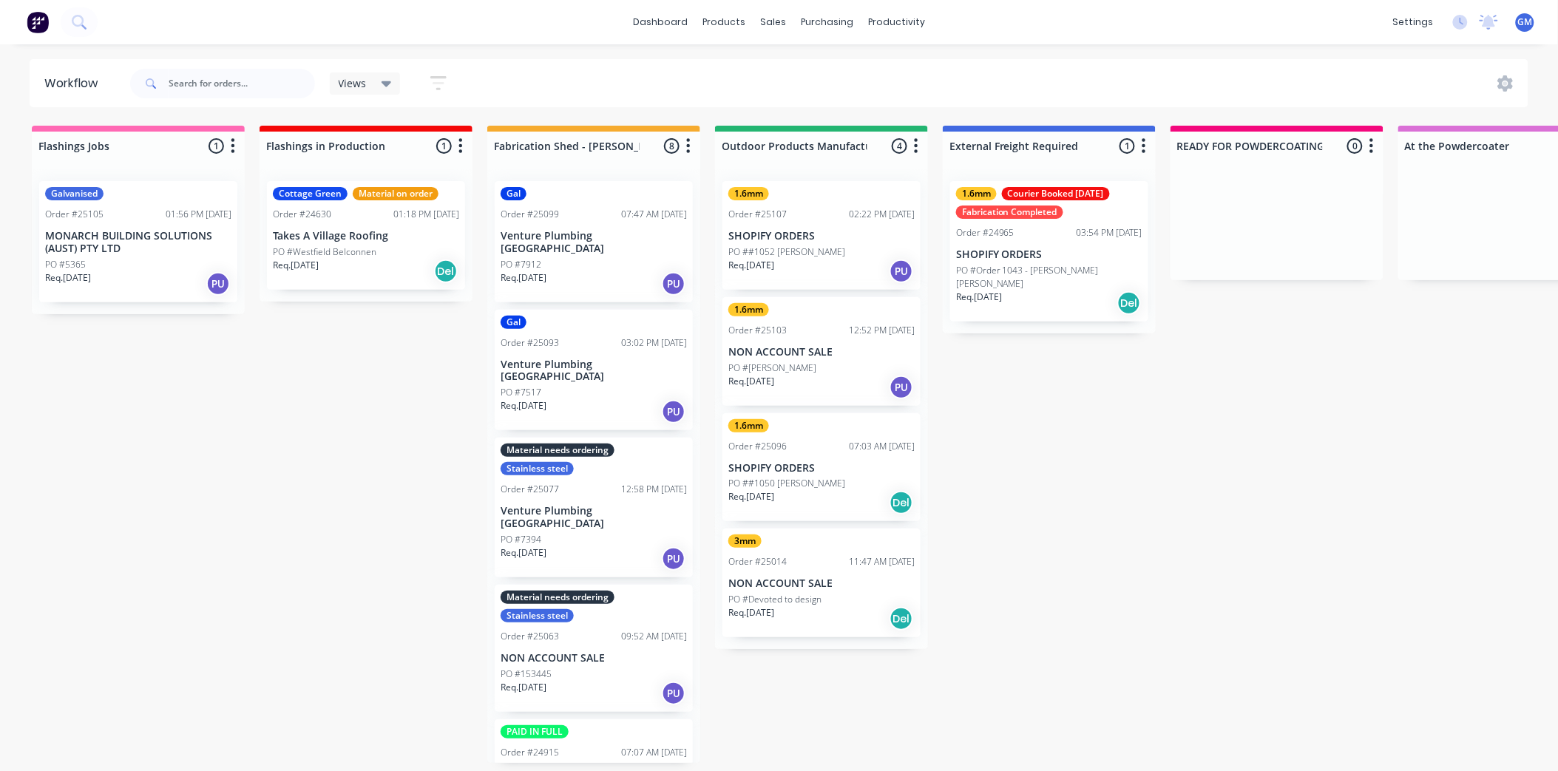
click at [115, 234] on p "MONARCH BUILDING SOLUTIONS (AUST) PTY LTD" at bounding box center [138, 242] width 186 height 25
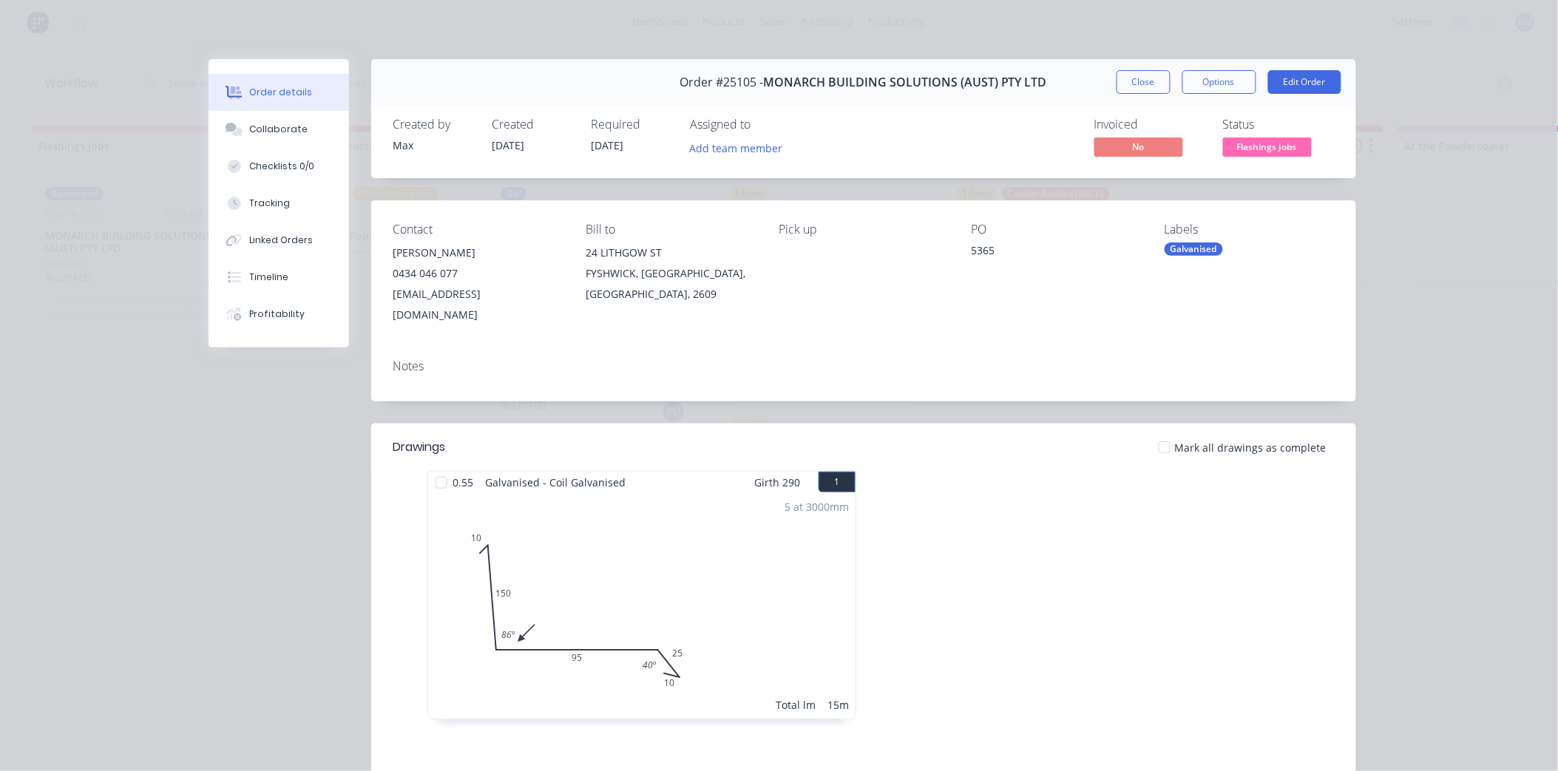
drag, startPoint x: 1140, startPoint y: 84, endPoint x: 1011, endPoint y: 456, distance: 393.7
click at [1139, 84] on button "Close" at bounding box center [1143, 82] width 54 height 24
